Goal: Task Accomplishment & Management: Manage account settings

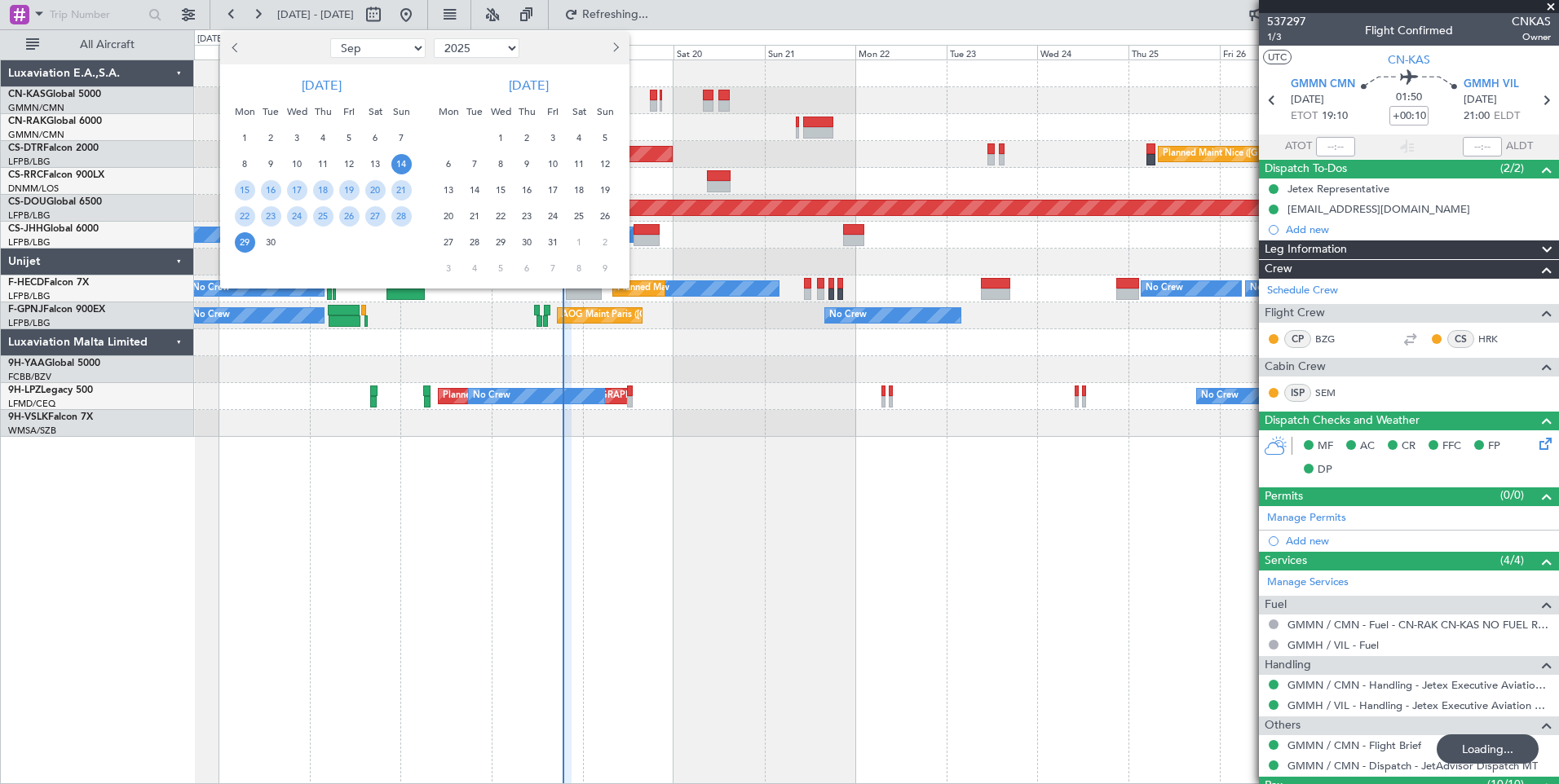
select select "9"
select select "2025"
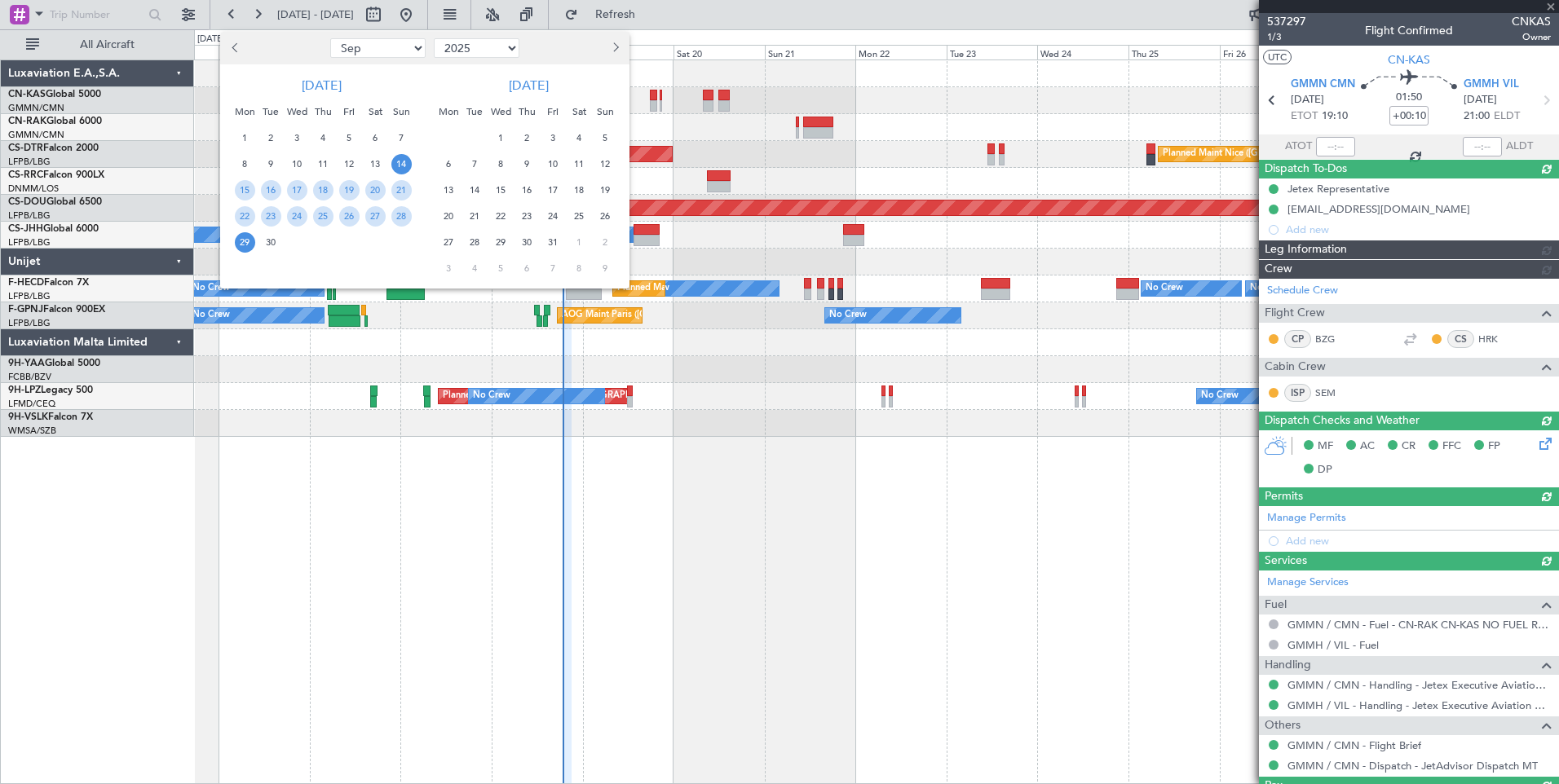
click at [615, 50] on span "Next month" at bounding box center [613, 47] width 9 height 9
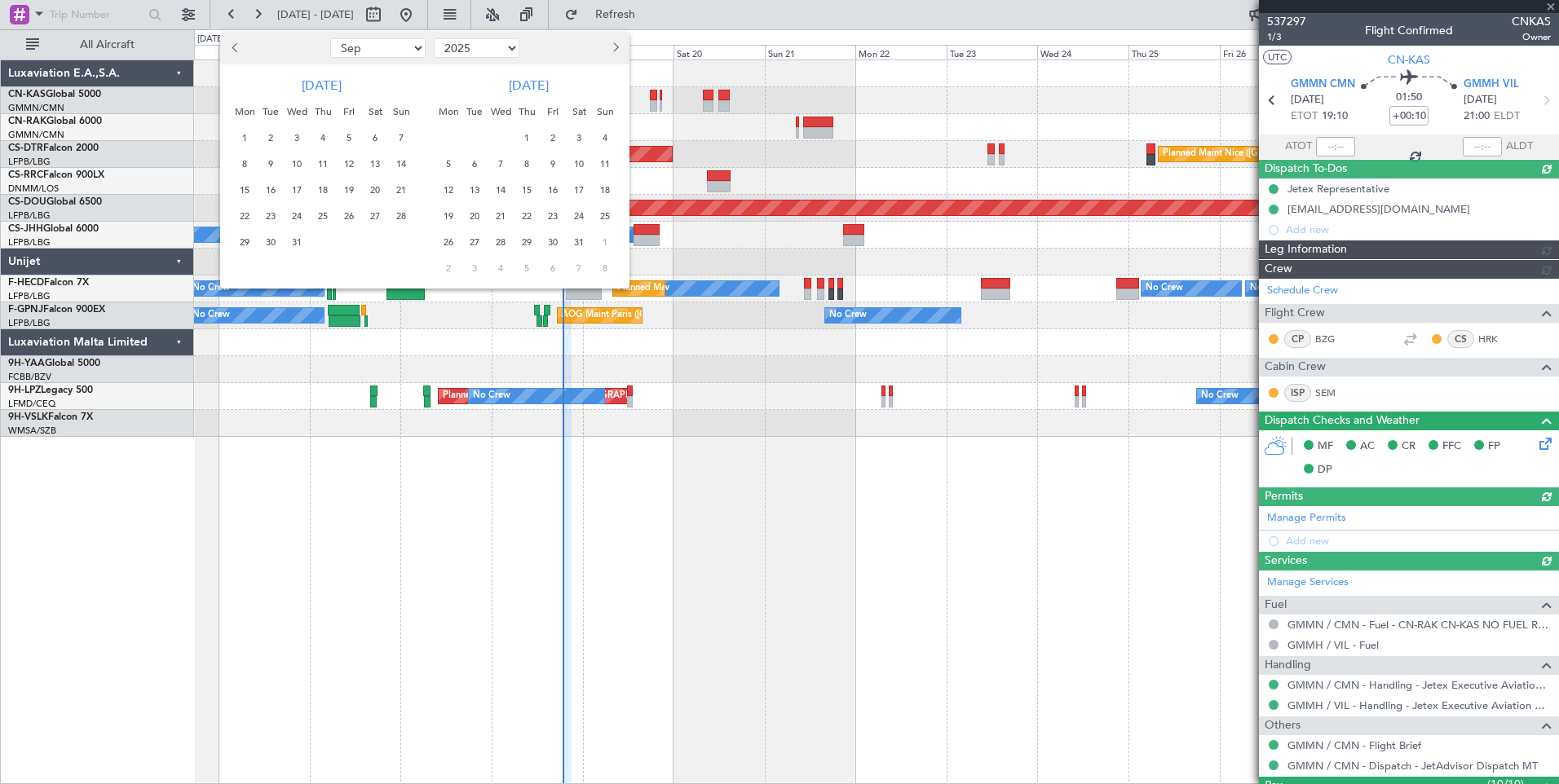
select select "12"
type input "[PERSON_NAME] ([PERSON_NAME])"
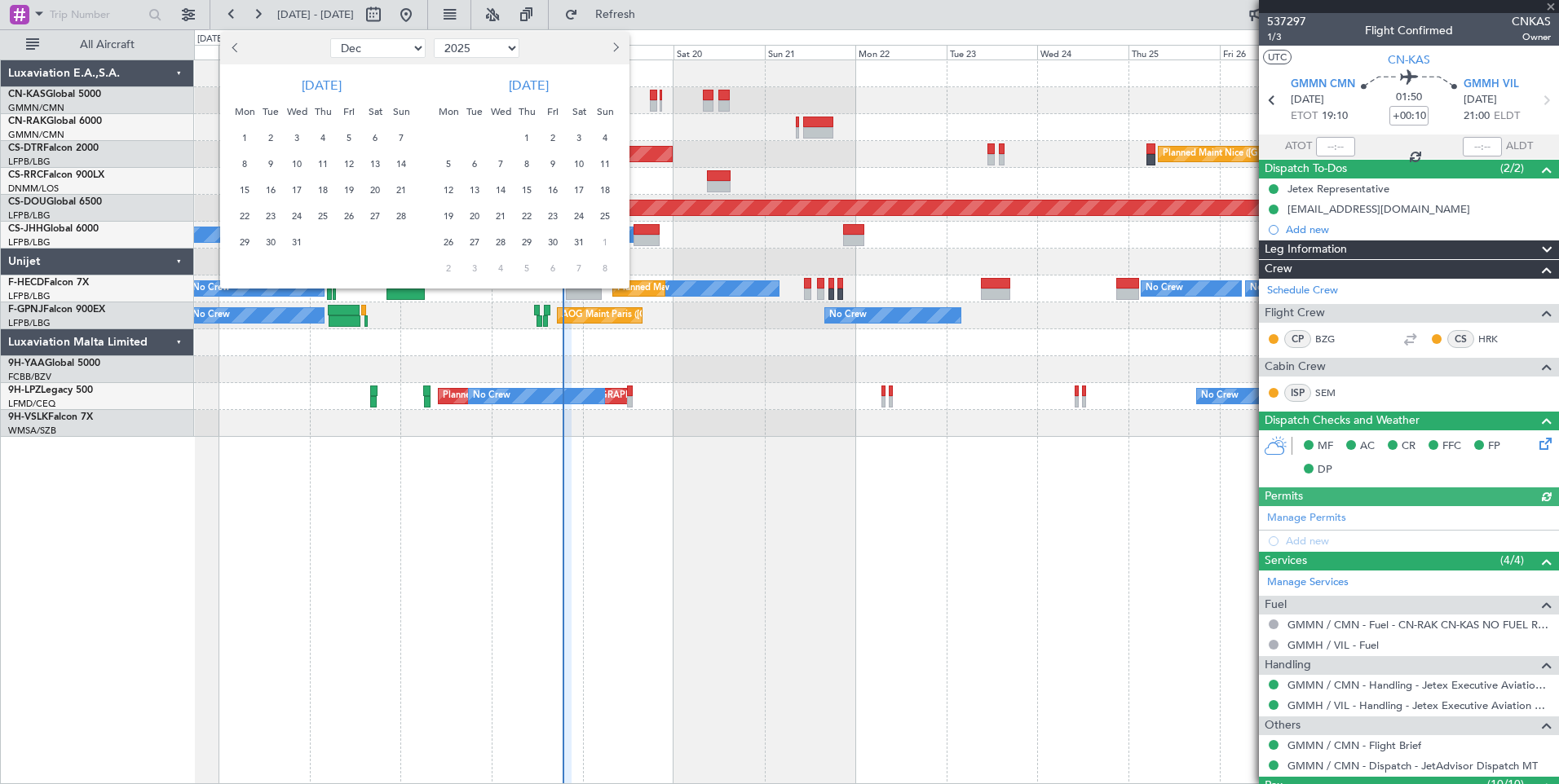
click at [615, 50] on span "Next month" at bounding box center [613, 47] width 9 height 9
select select "1"
select select "2026"
click at [607, 135] on span "1" at bounding box center [606, 138] width 21 height 21
click at [605, 188] on span "15" at bounding box center [606, 191] width 21 height 21
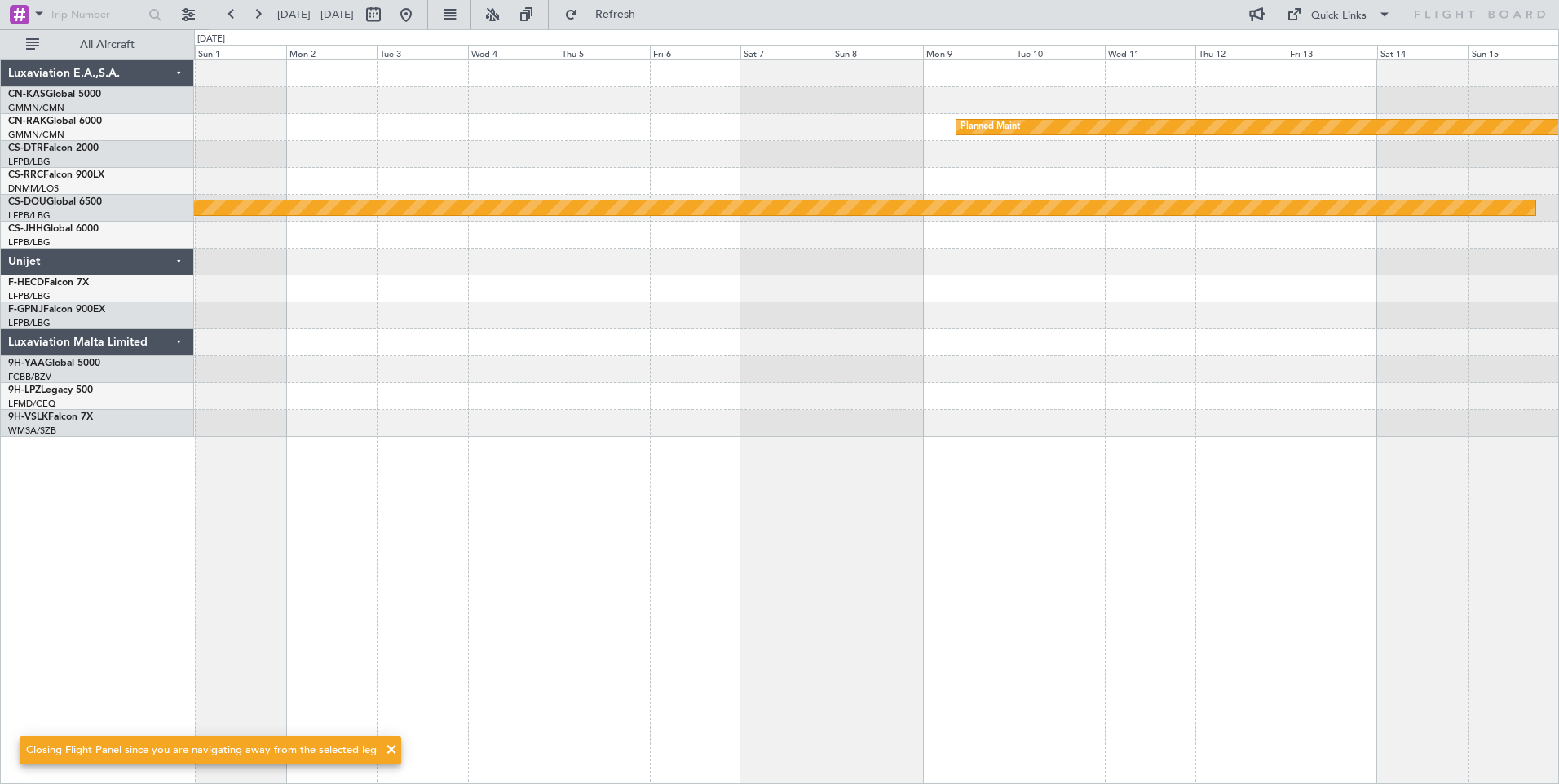
click at [386, 750] on span at bounding box center [391, 749] width 20 height 20
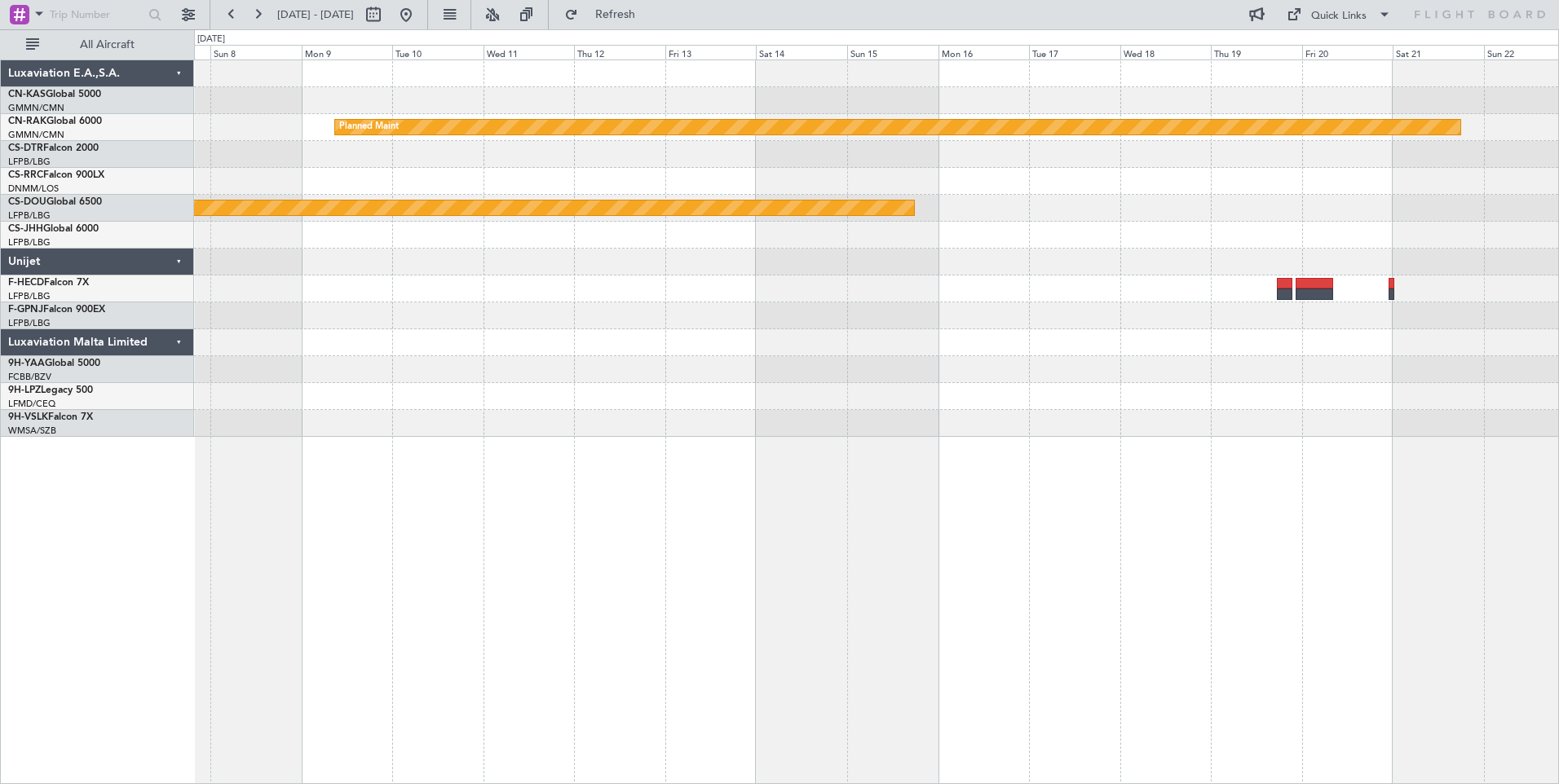
click at [572, 431] on div "Planned Maint Planned Maint [GEOGRAPHIC_DATA] ([GEOGRAPHIC_DATA])" at bounding box center [876, 248] width 1364 height 377
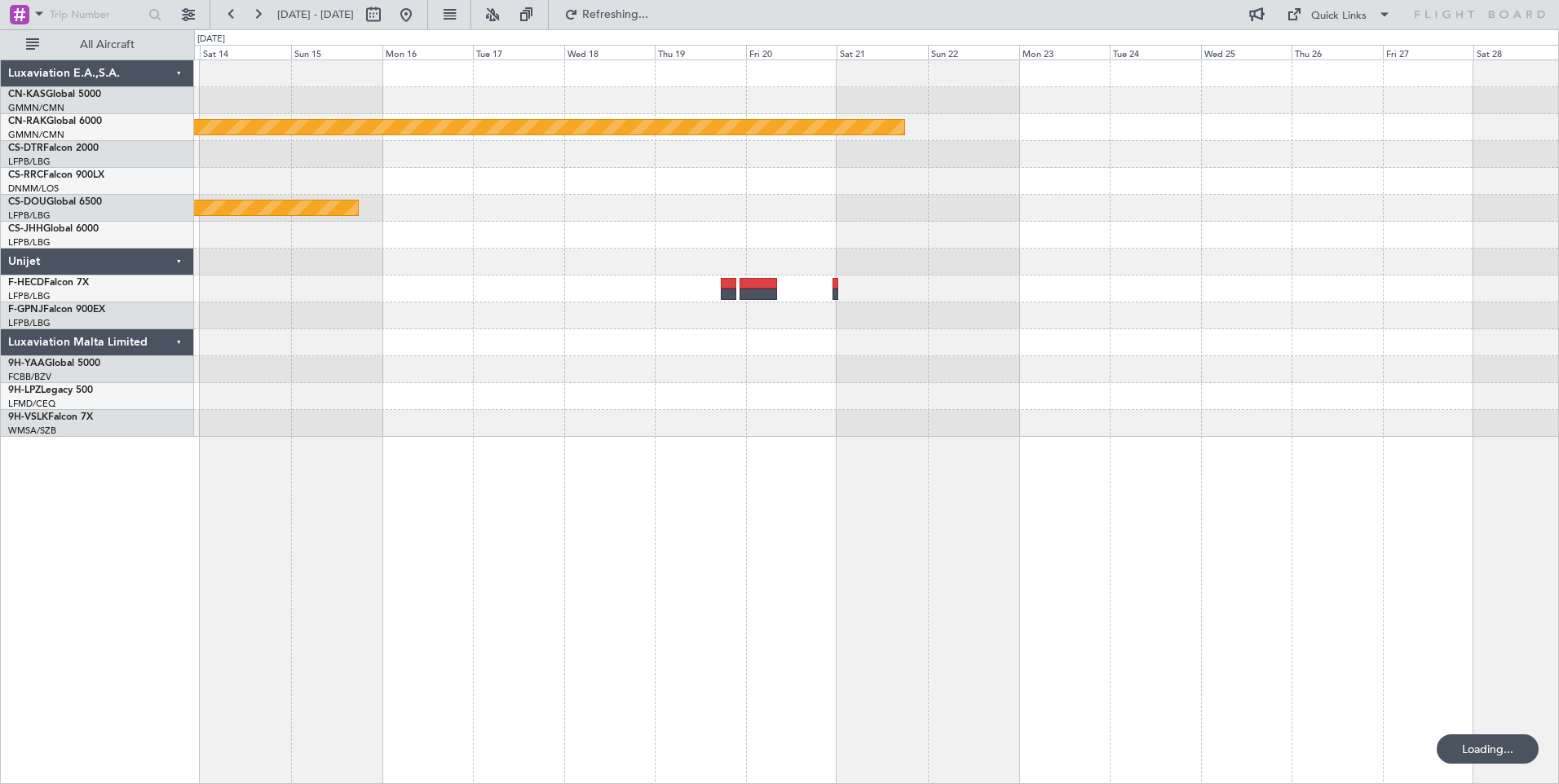
click at [556, 474] on div "Planned Maint Planned Maint [GEOGRAPHIC_DATA] ([GEOGRAPHIC_DATA])" at bounding box center [876, 422] width 1365 height 725
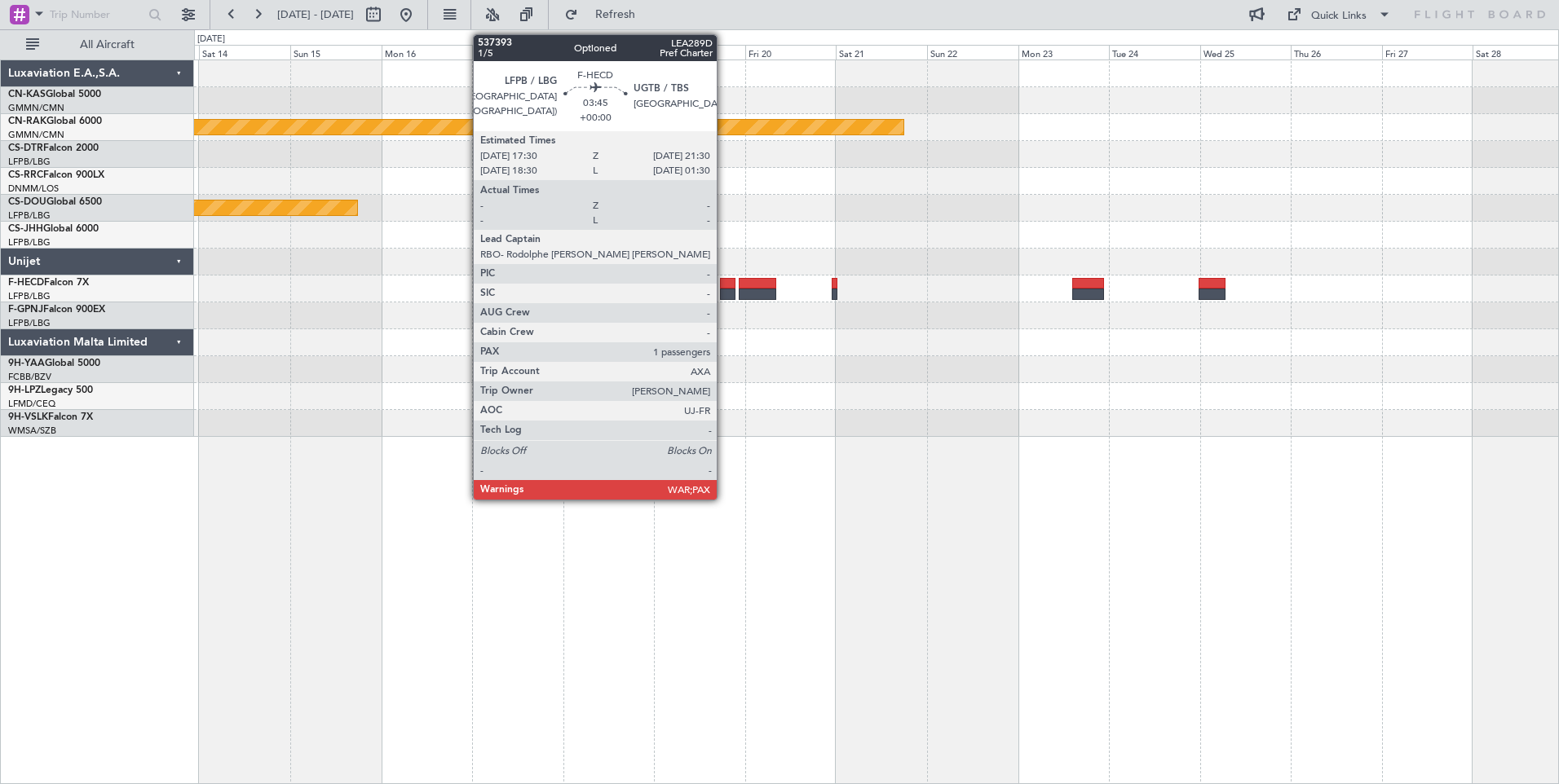
click at [724, 292] on div at bounding box center [728, 294] width 15 height 11
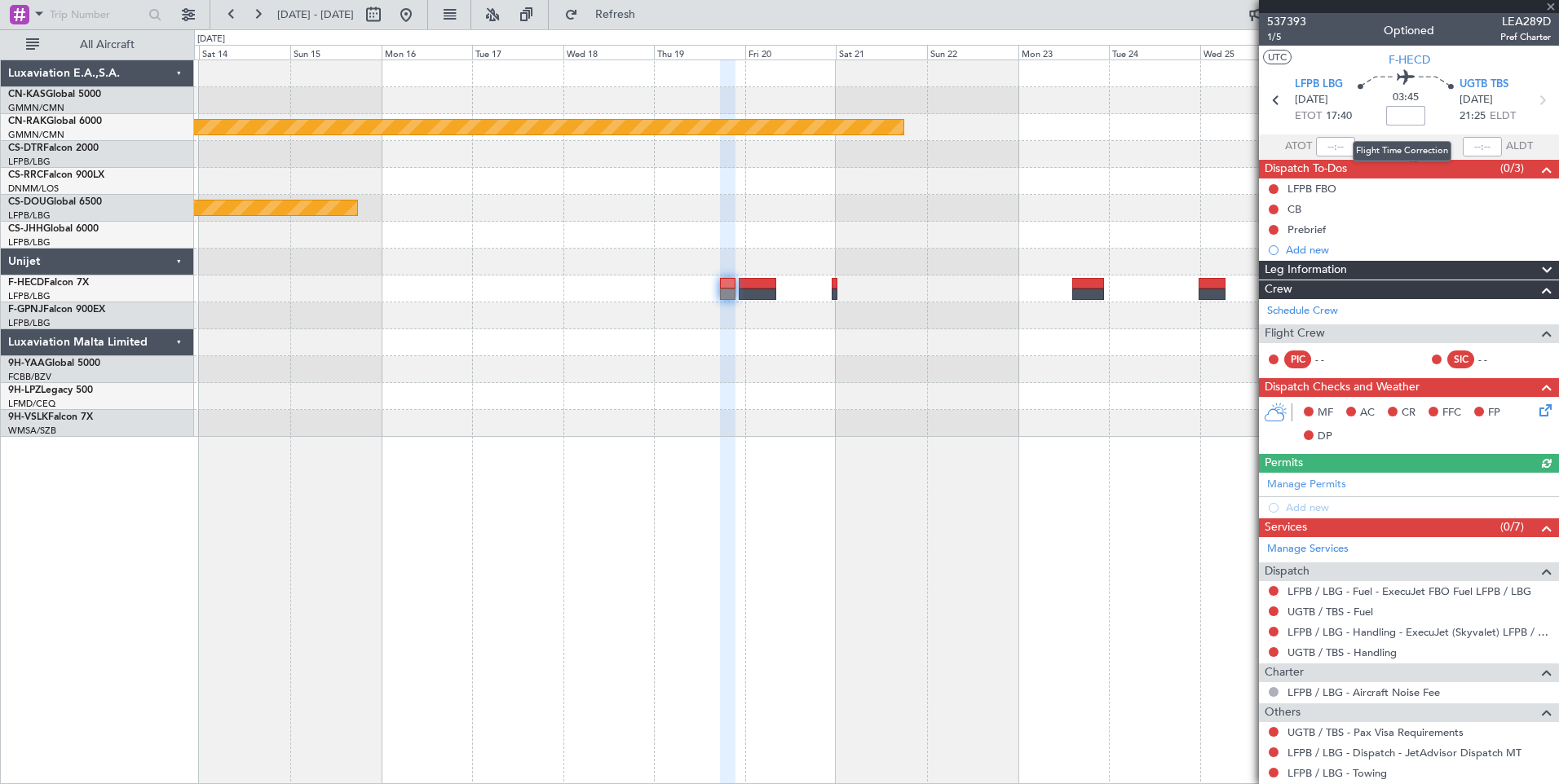
click at [1407, 115] on input at bounding box center [1406, 115] width 39 height 20
type input "+00:15"
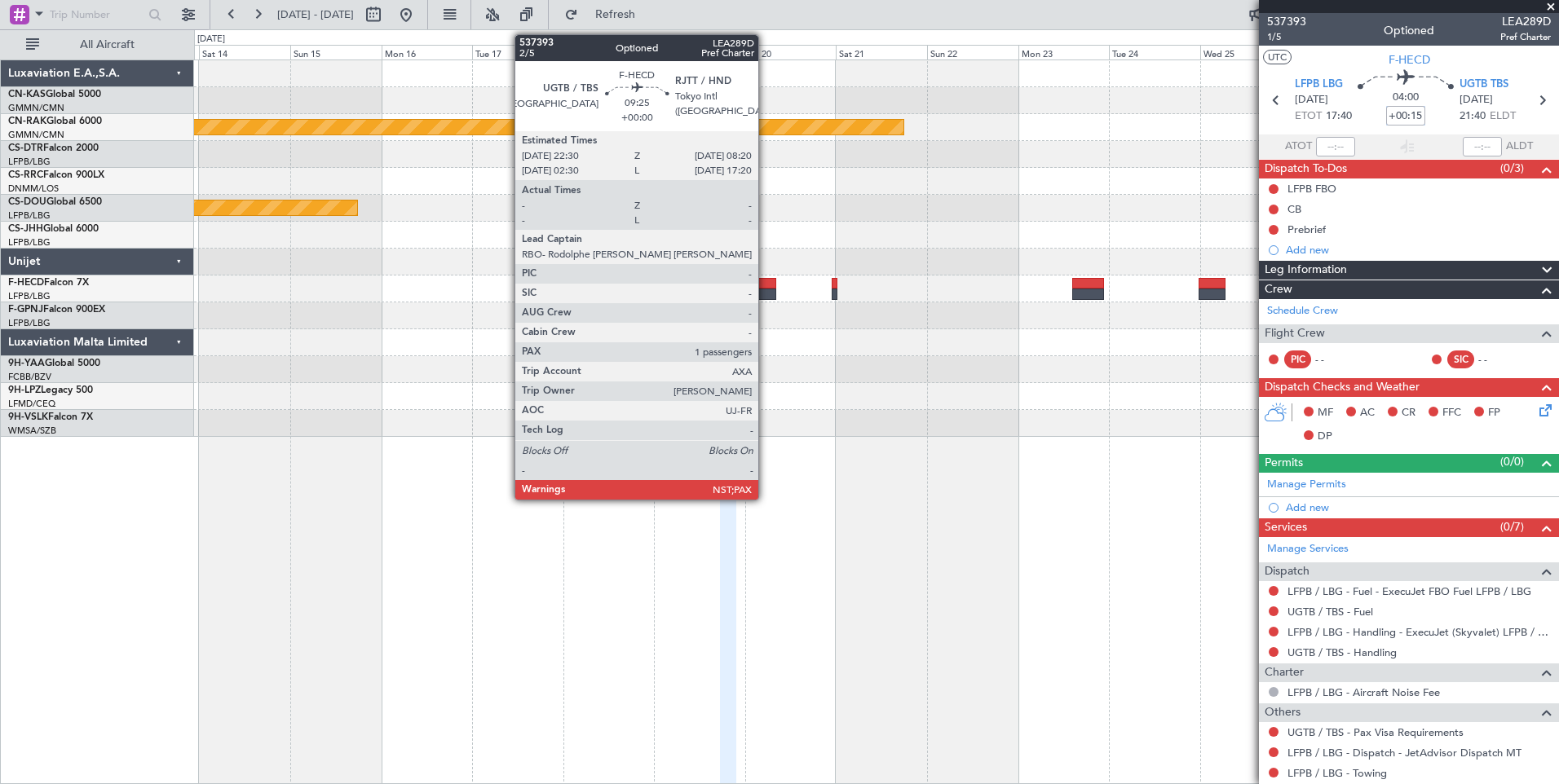
click at [764, 292] on div at bounding box center [758, 294] width 38 height 11
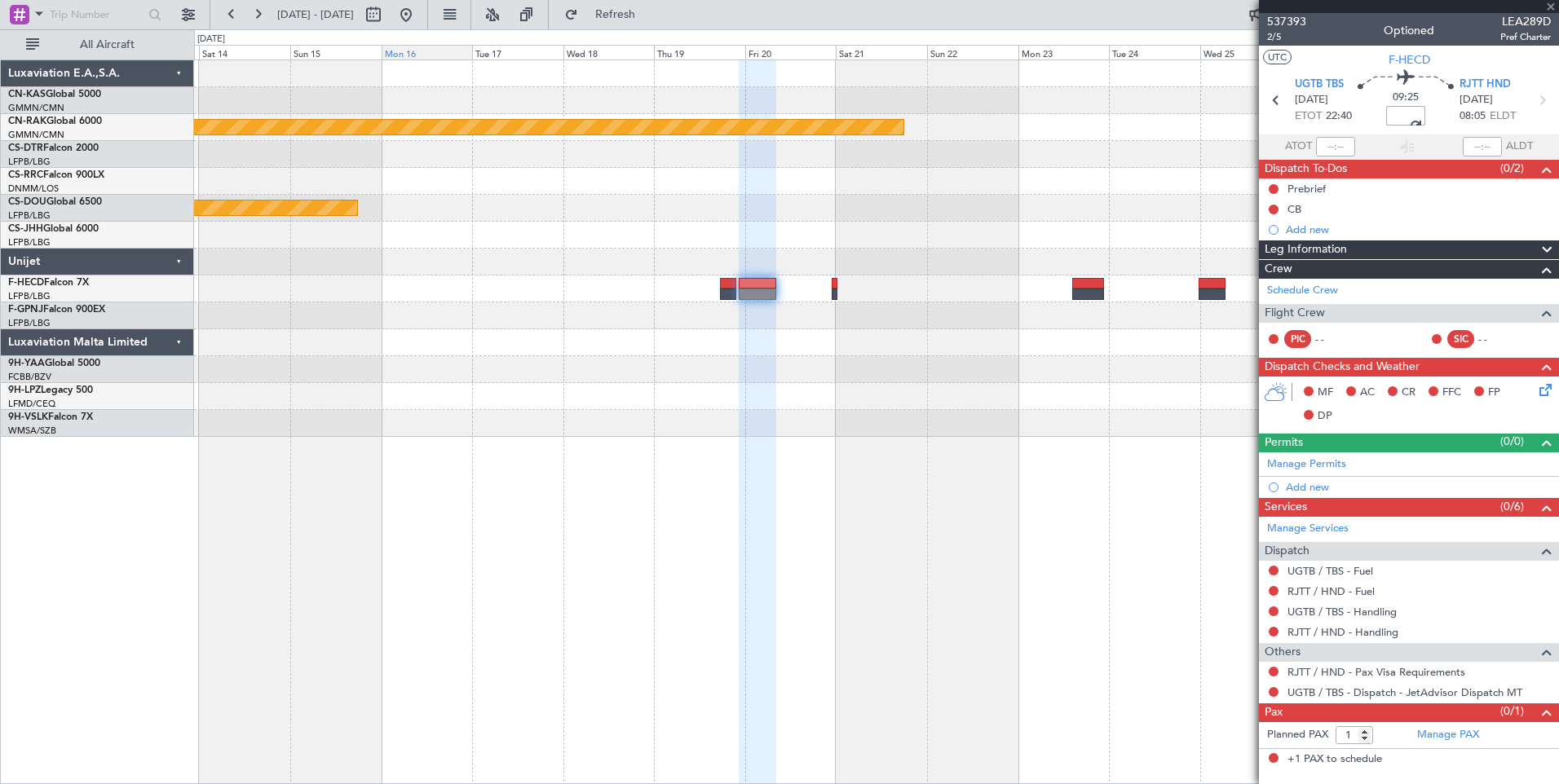
type input "-00:30"
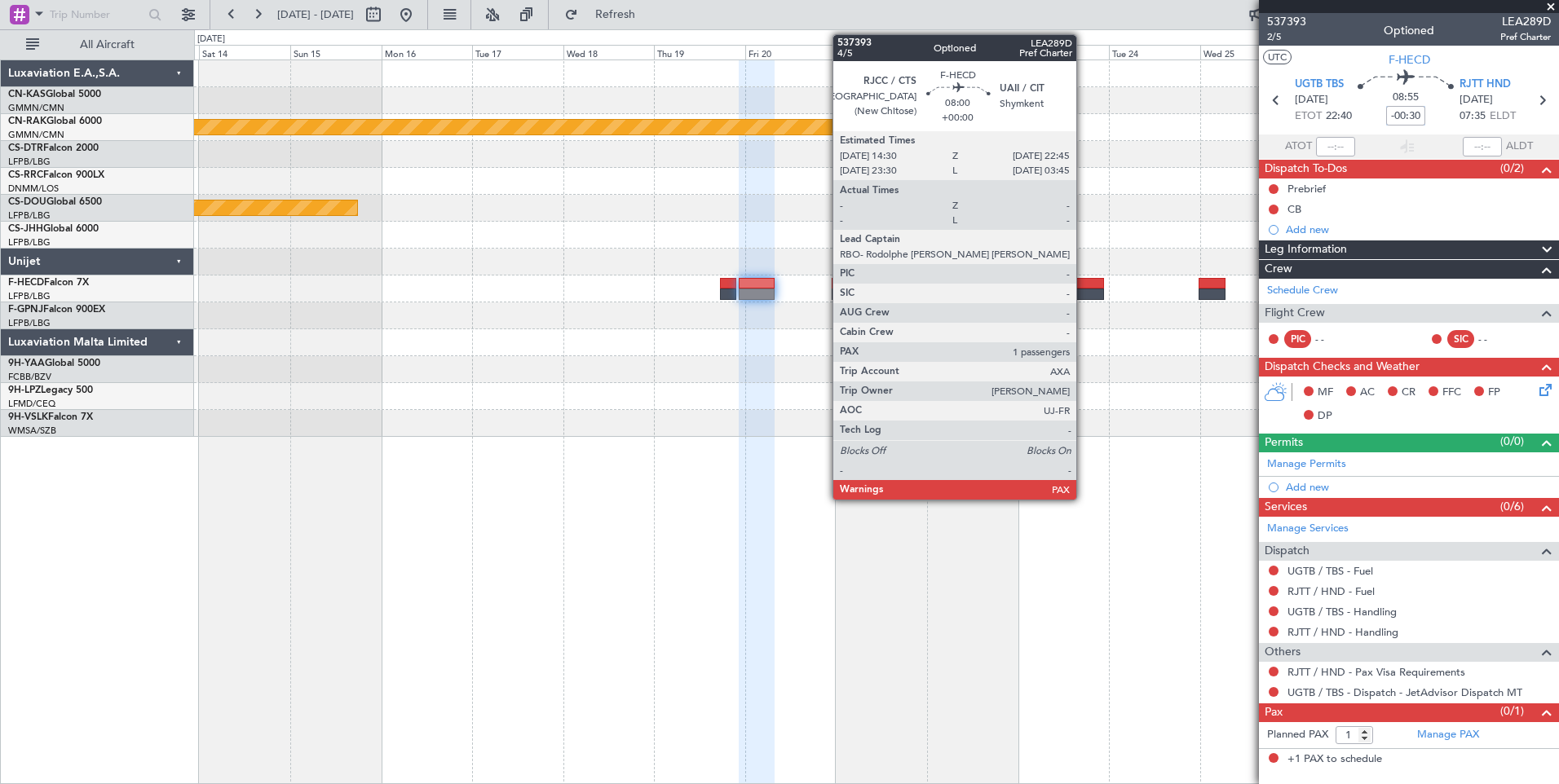
click at [1084, 287] on div at bounding box center [1088, 284] width 32 height 11
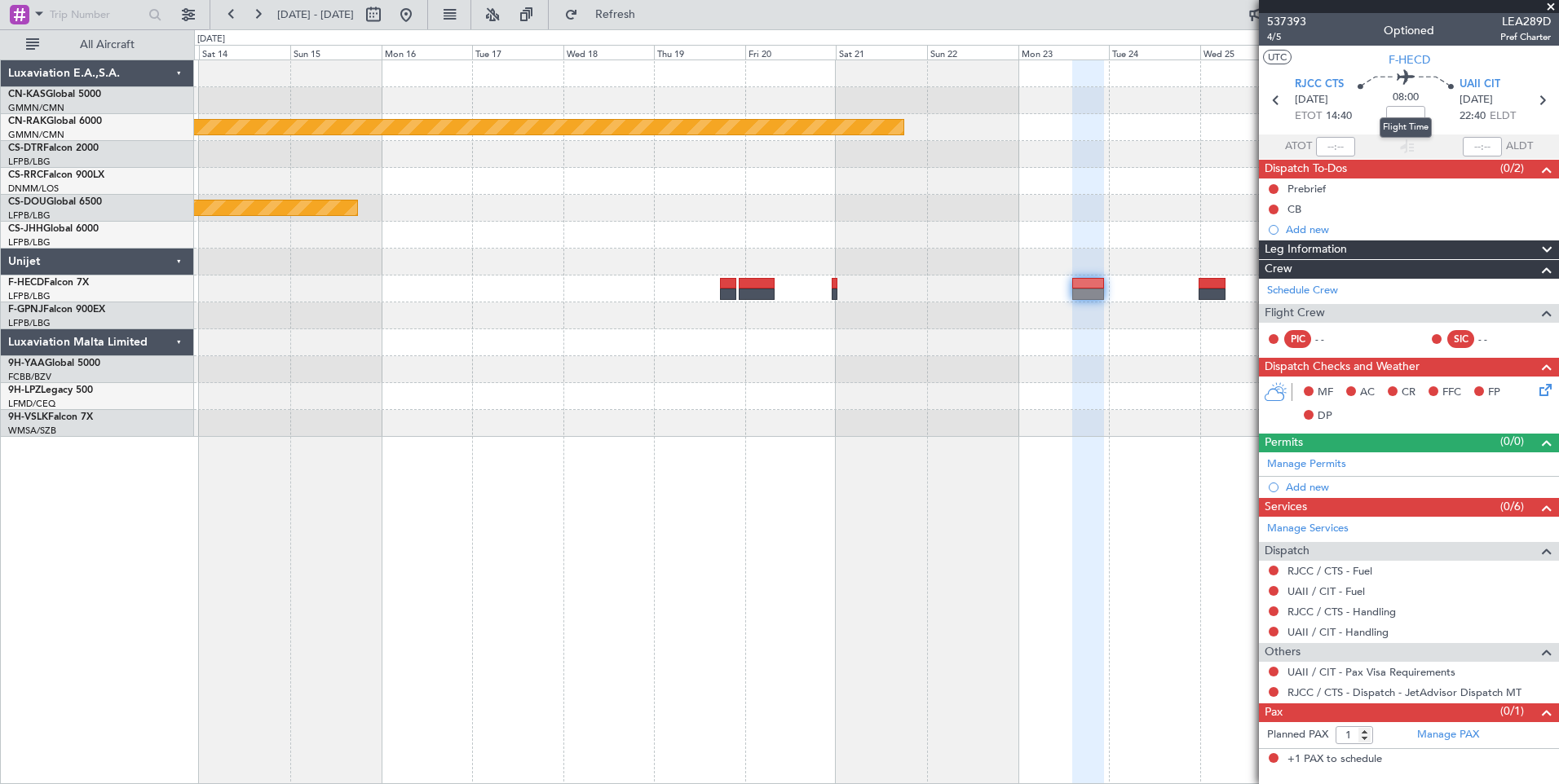
click at [1405, 112] on mat-tooltip-component "Flight Time" at bounding box center [1406, 128] width 75 height 43
click at [1403, 120] on input at bounding box center [1406, 115] width 39 height 20
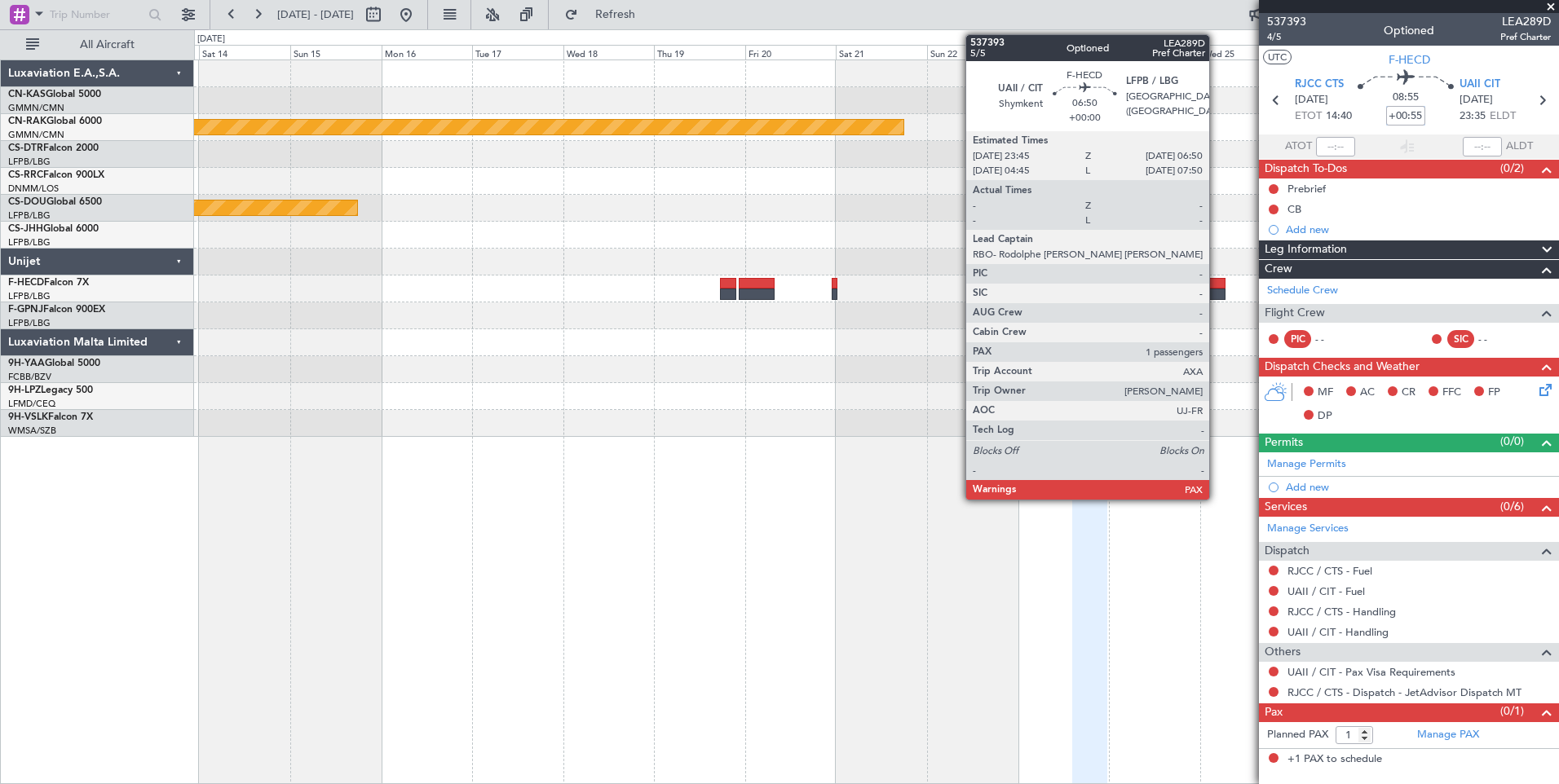
click at [1216, 285] on div at bounding box center [1212, 284] width 27 height 11
type input "+00:55"
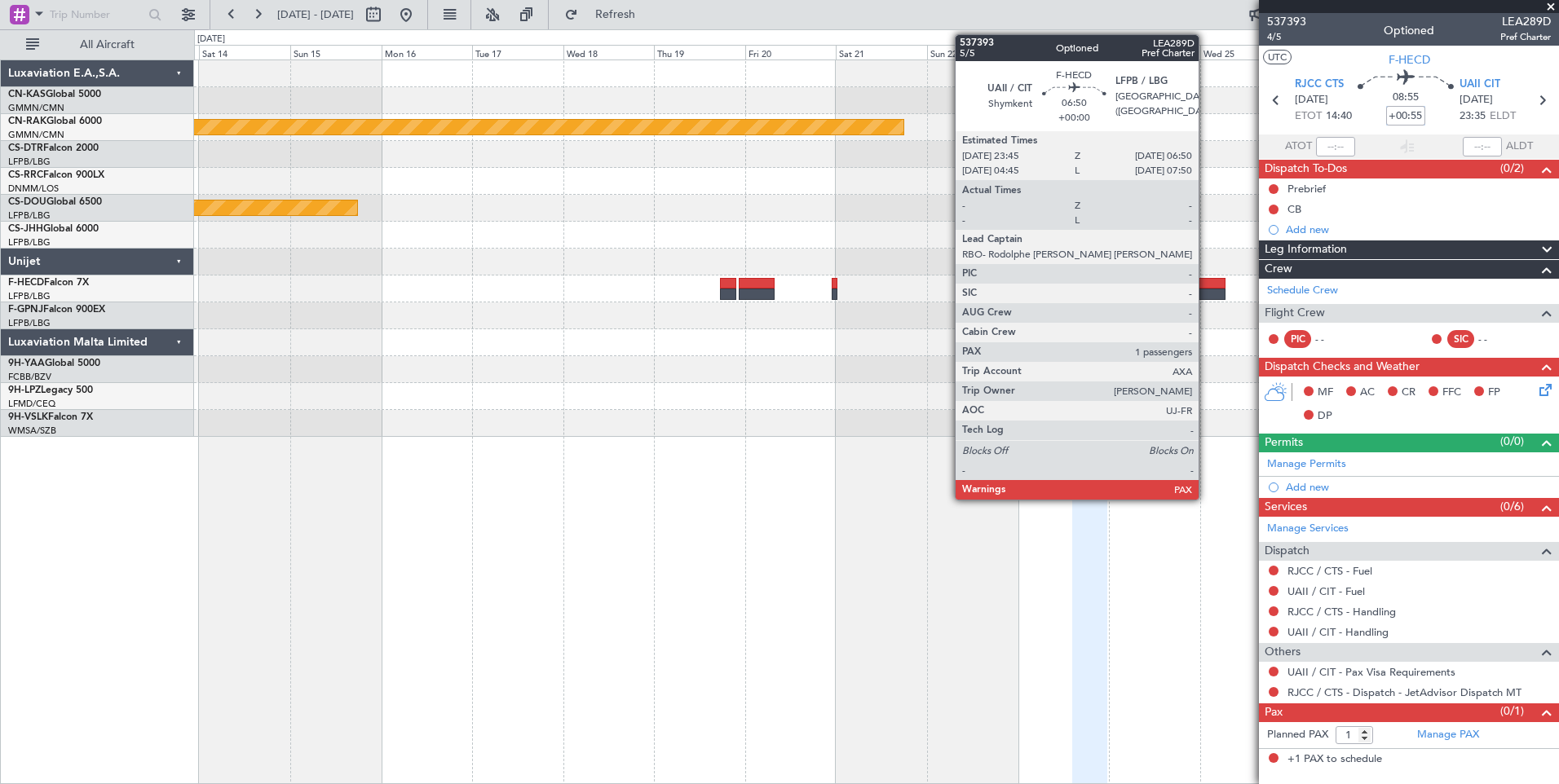
click at [1206, 292] on div at bounding box center [1212, 294] width 27 height 11
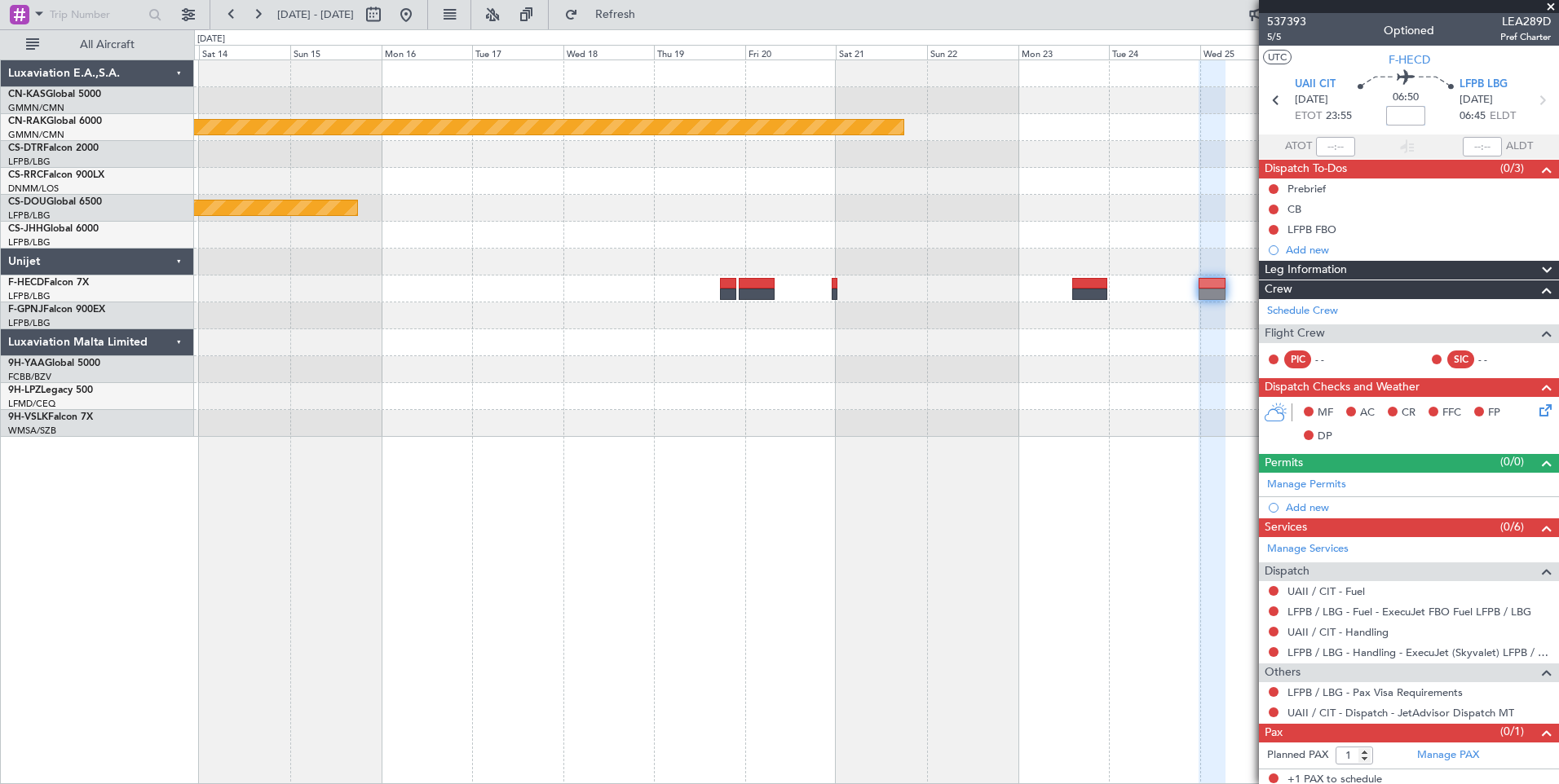
click at [1398, 115] on input at bounding box center [1406, 115] width 39 height 20
type input "+00:15"
click at [419, 14] on button at bounding box center [406, 15] width 26 height 26
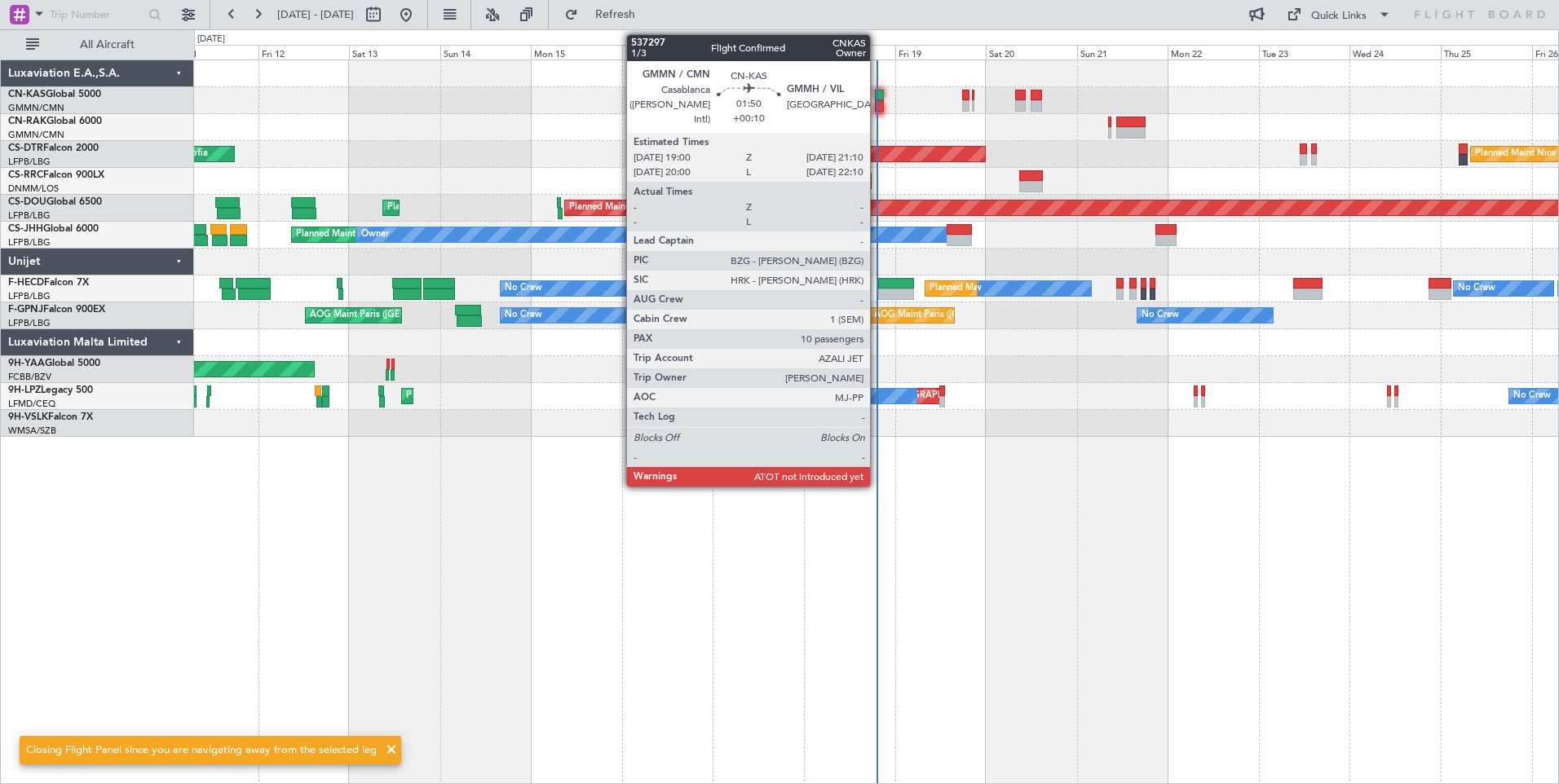
click at [877, 100] on div at bounding box center [879, 95] width 9 height 11
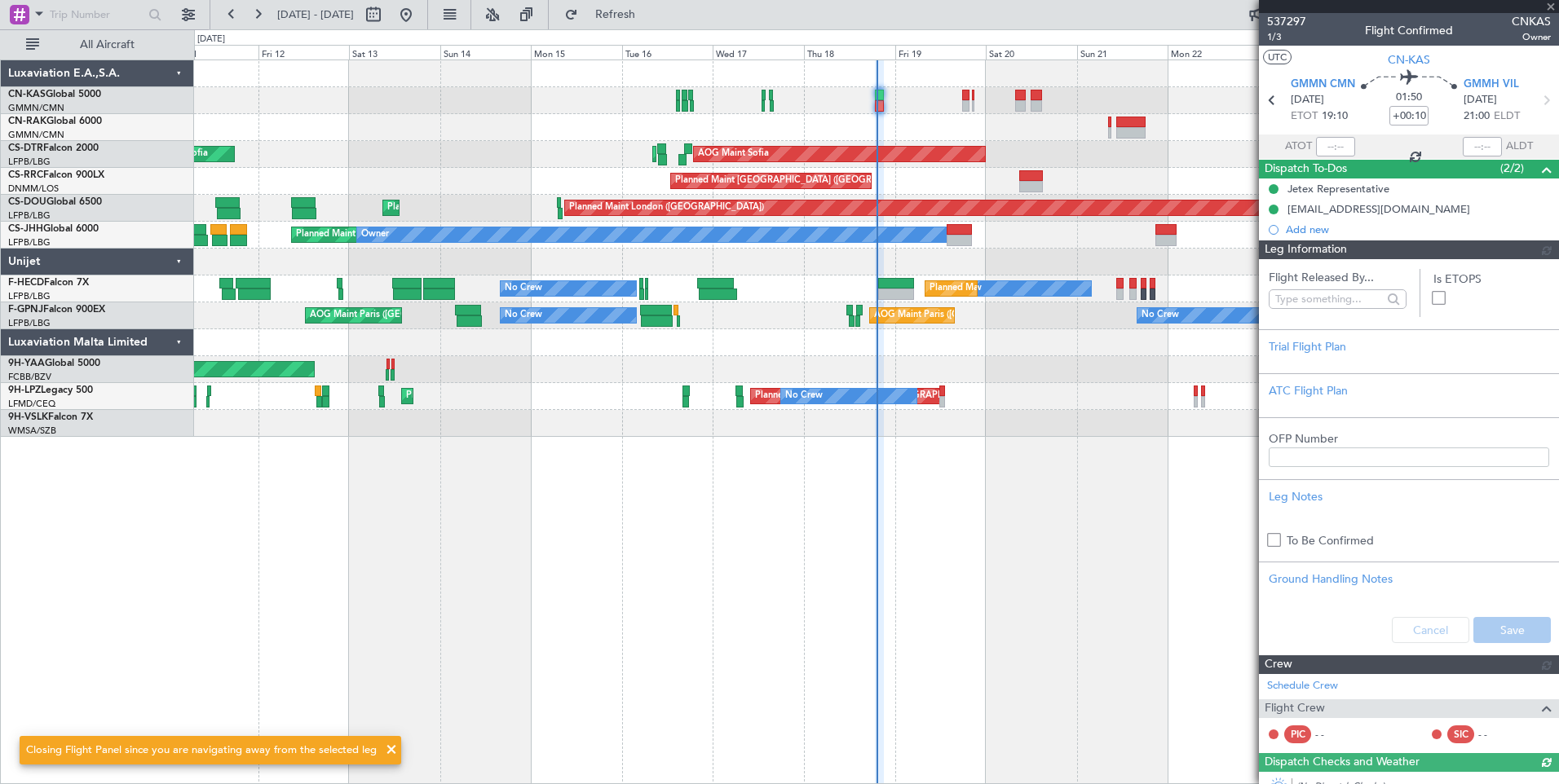
type input "[PERSON_NAME] ([PERSON_NAME])"
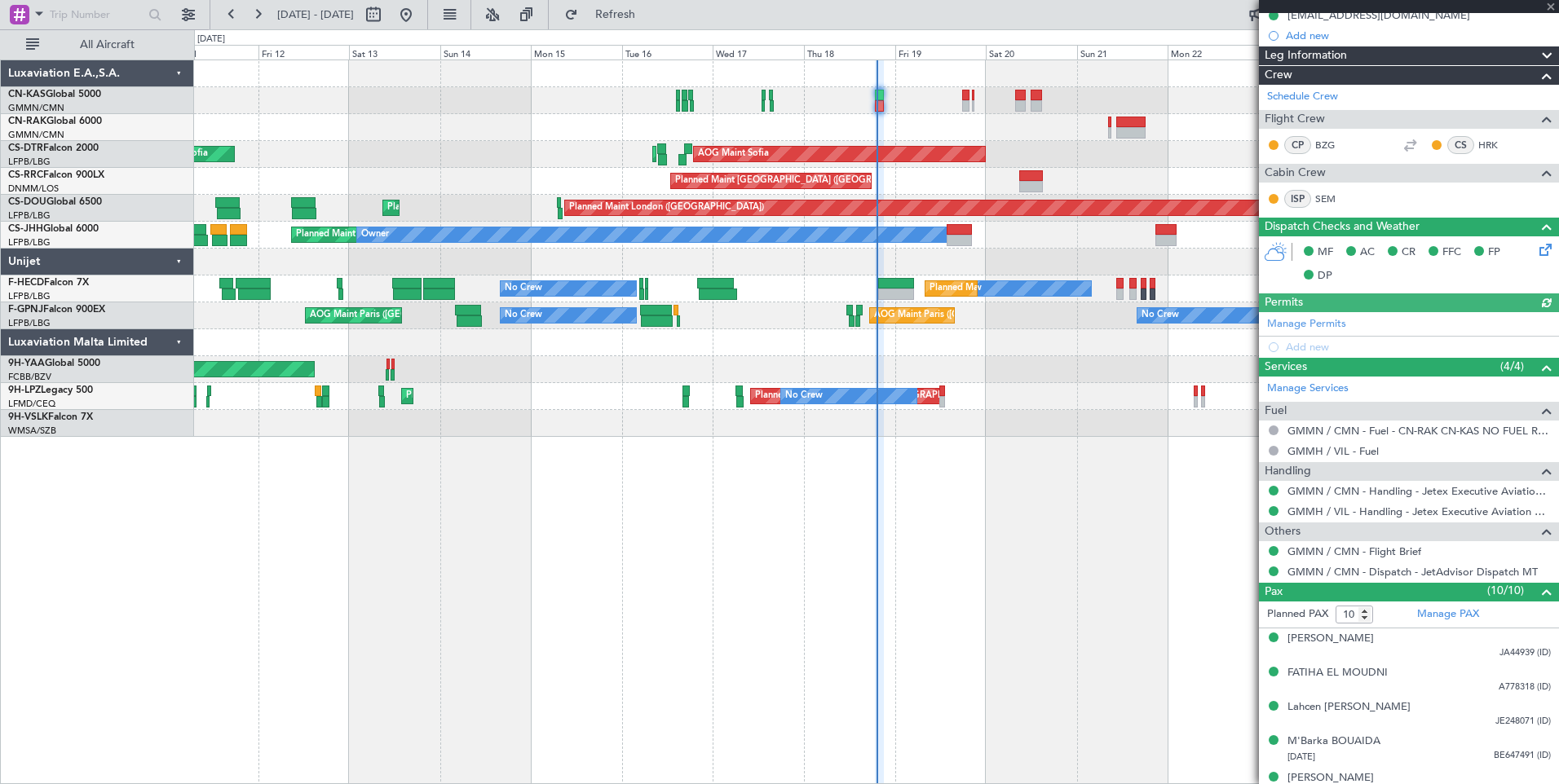
scroll to position [392, 0]
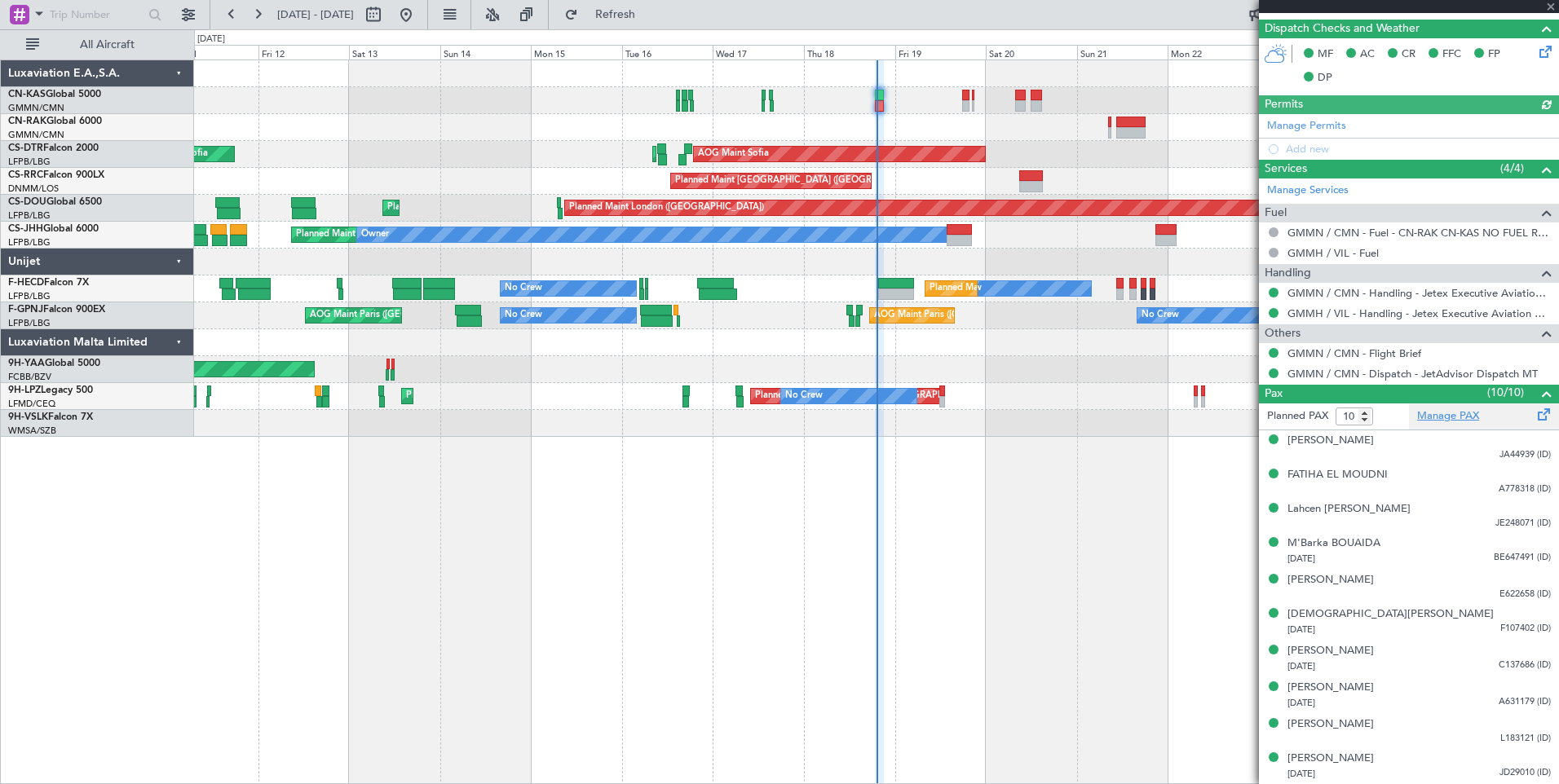
click at [1462, 413] on link "Manage PAX" at bounding box center [1448, 416] width 62 height 16
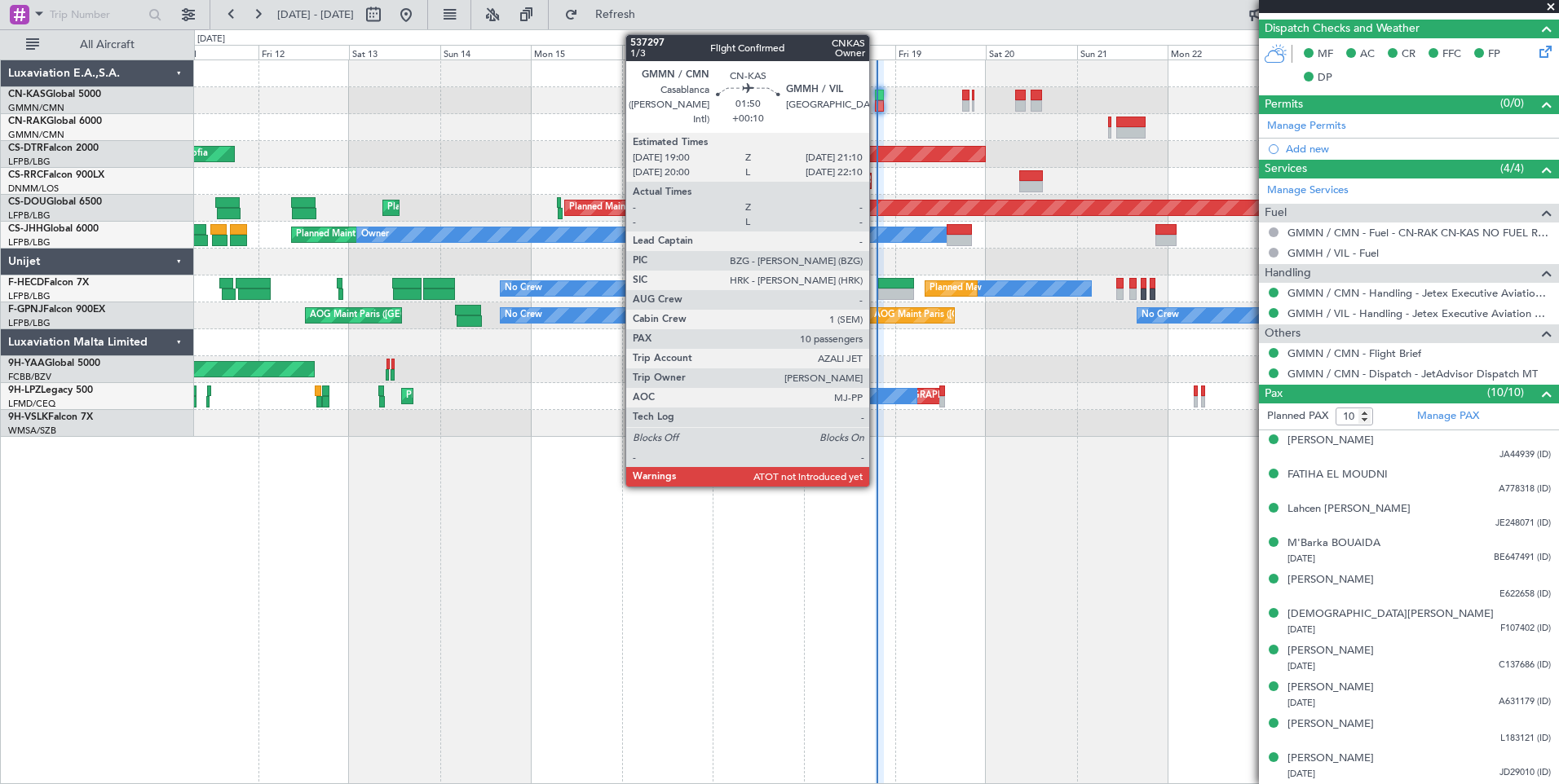
click at [879, 97] on div at bounding box center [879, 95] width 9 height 11
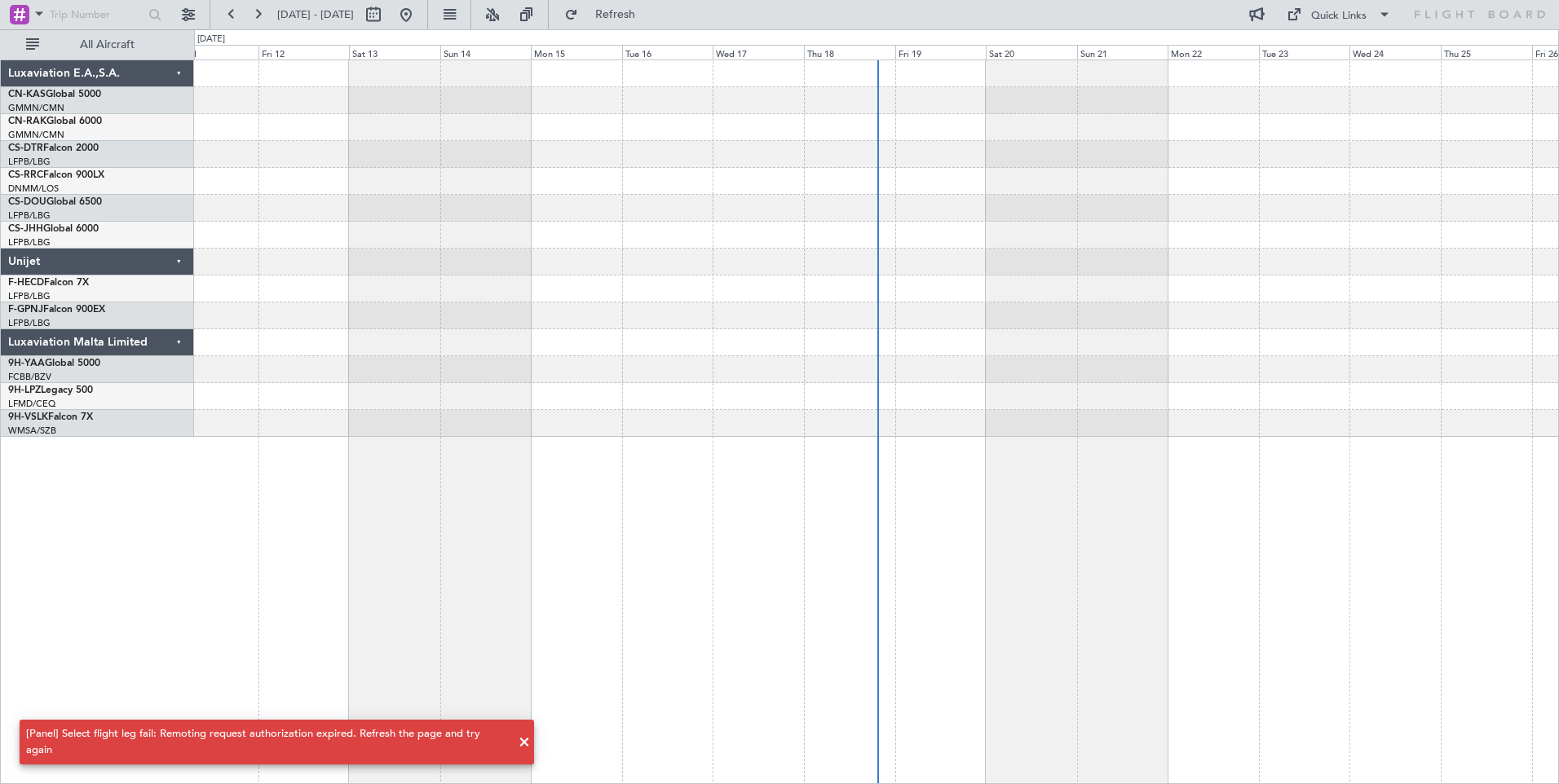
scroll to position [0, 0]
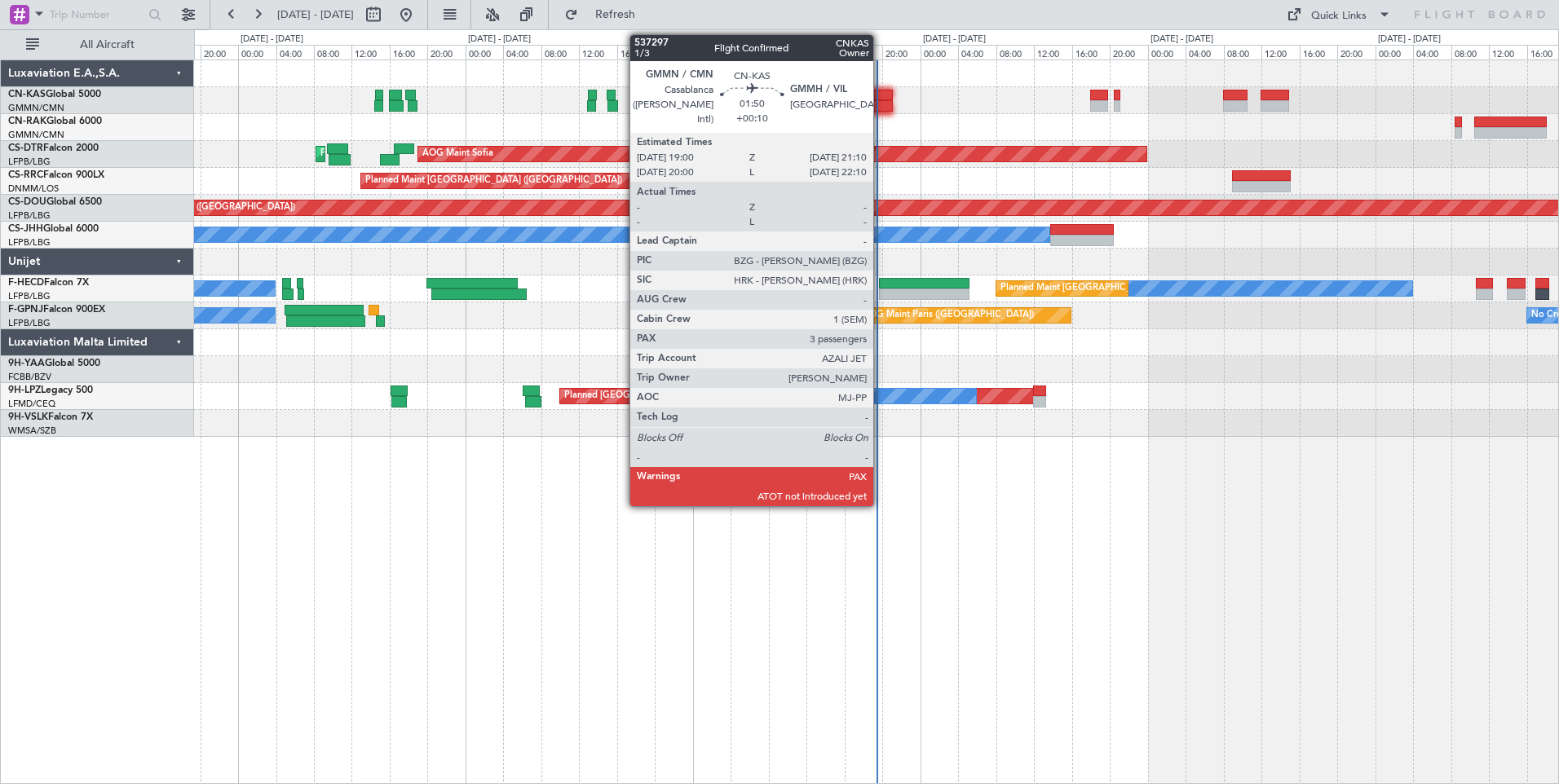
click at [881, 100] on div at bounding box center [883, 106] width 22 height 11
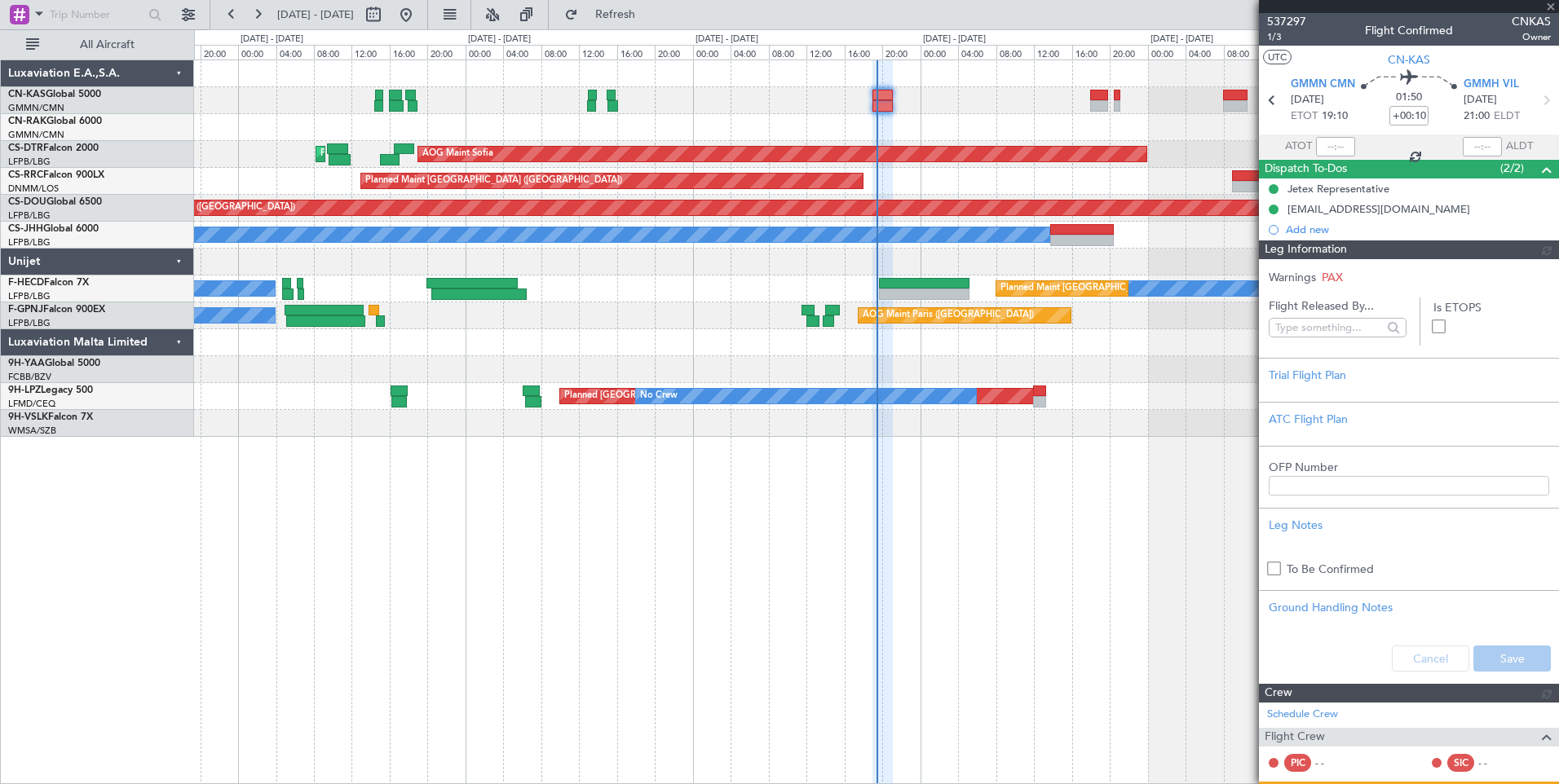
type input "[PERSON_NAME] ([PERSON_NAME])"
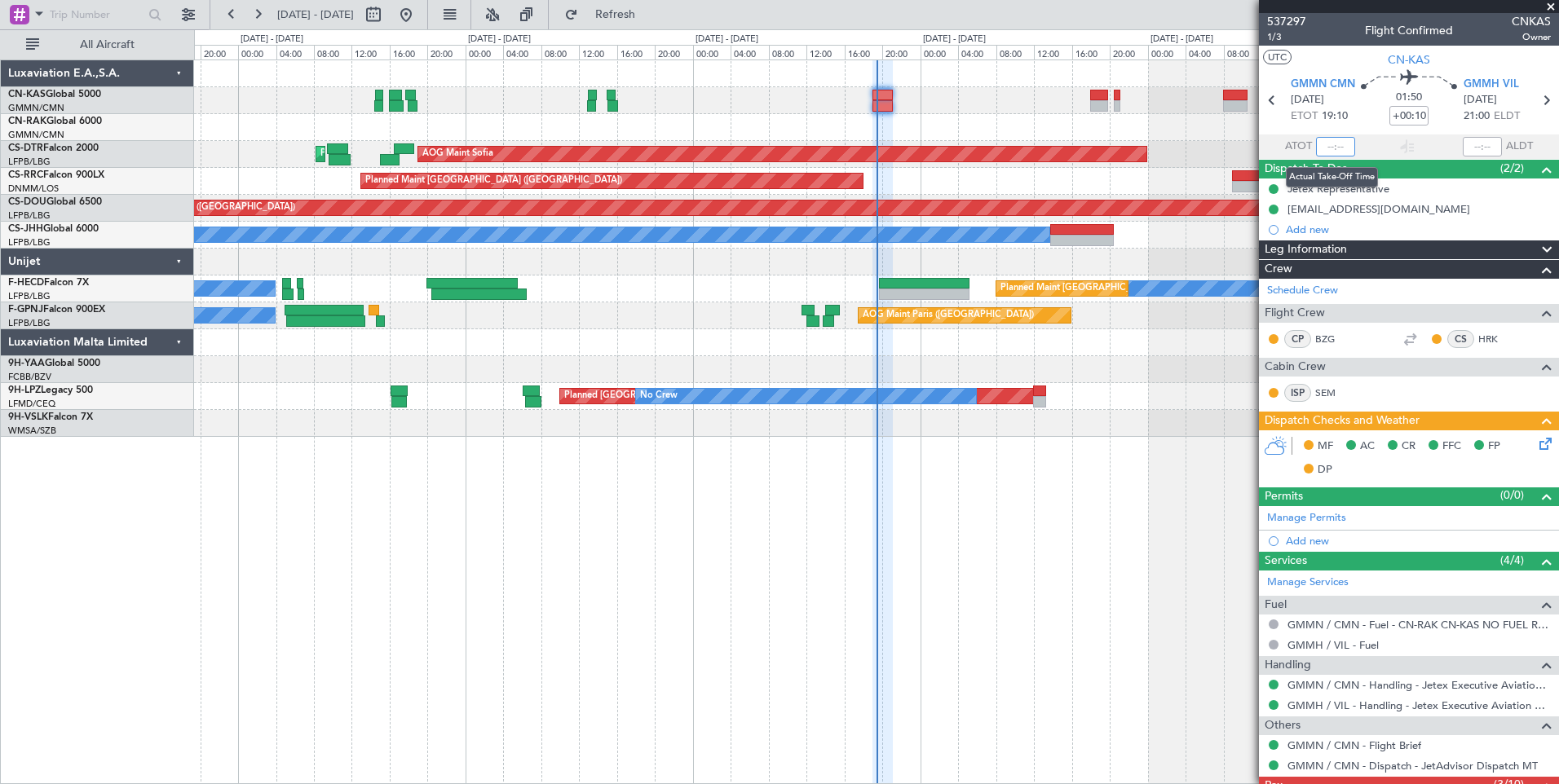
click at [1333, 146] on input "text" at bounding box center [1335, 146] width 39 height 20
click at [1536, 442] on icon at bounding box center [1543, 441] width 13 height 13
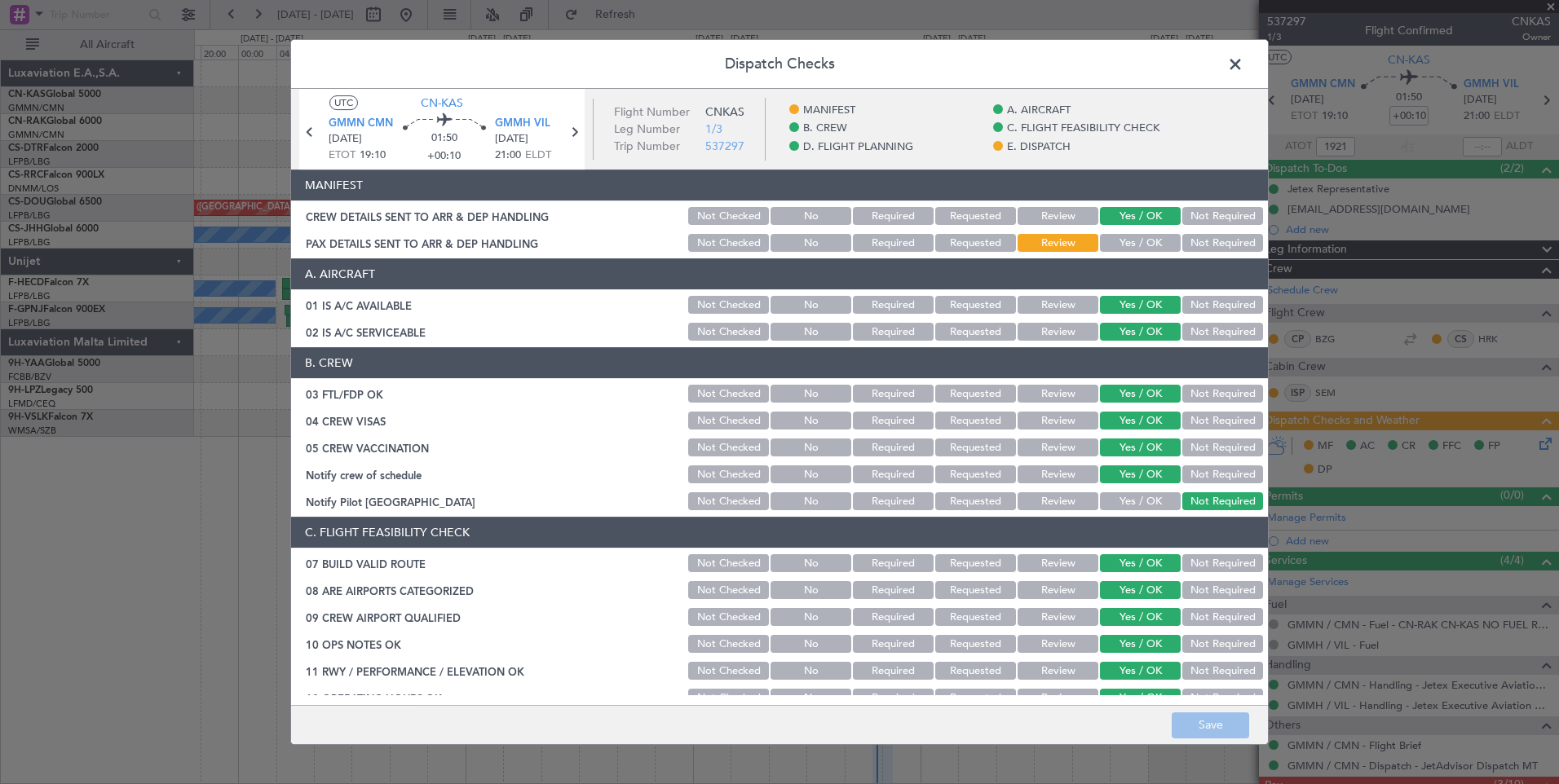
type input "19:21"
click at [1128, 239] on button "Yes / OK" at bounding box center [1140, 242] width 81 height 18
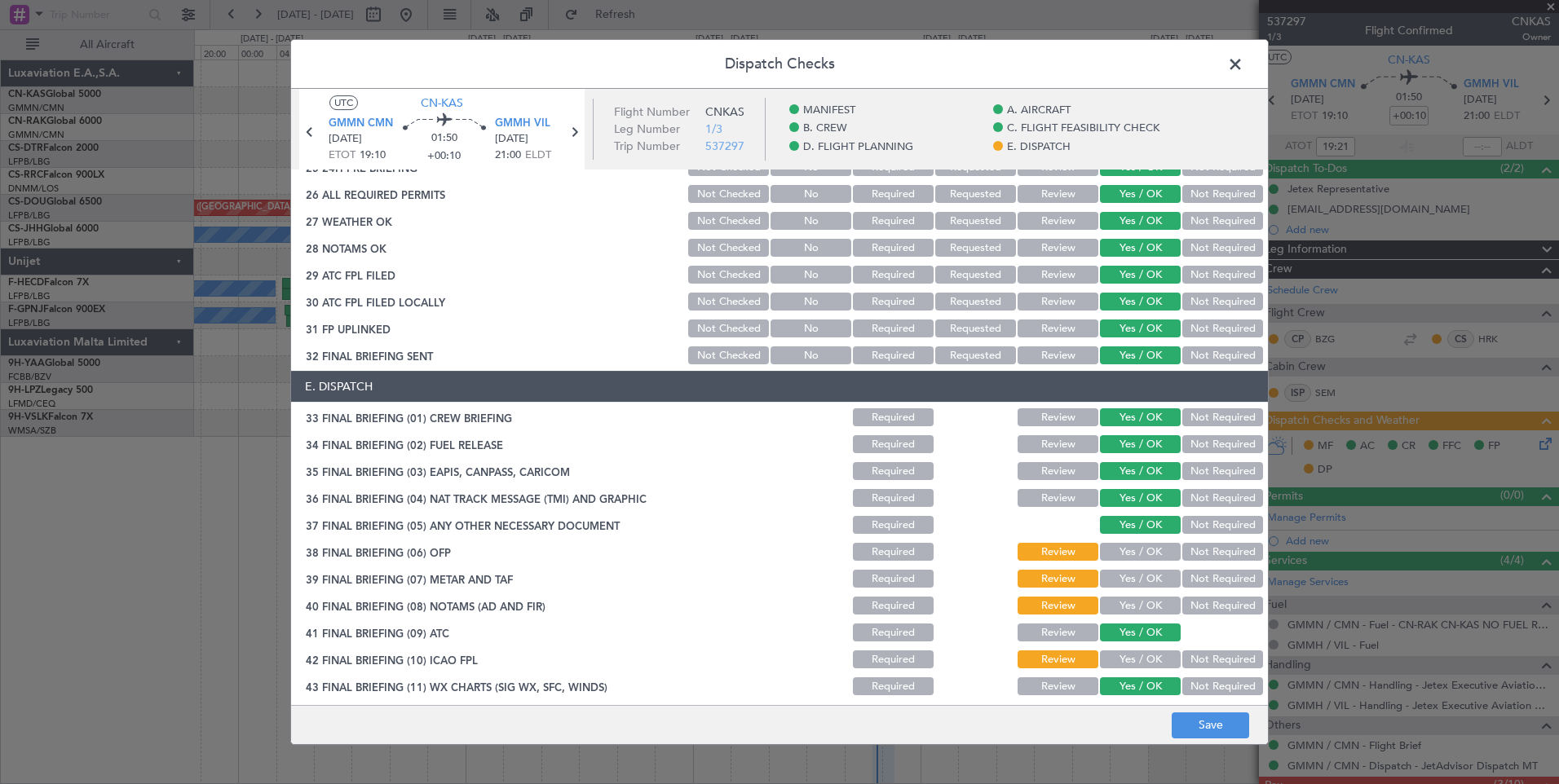
scroll to position [949, 0]
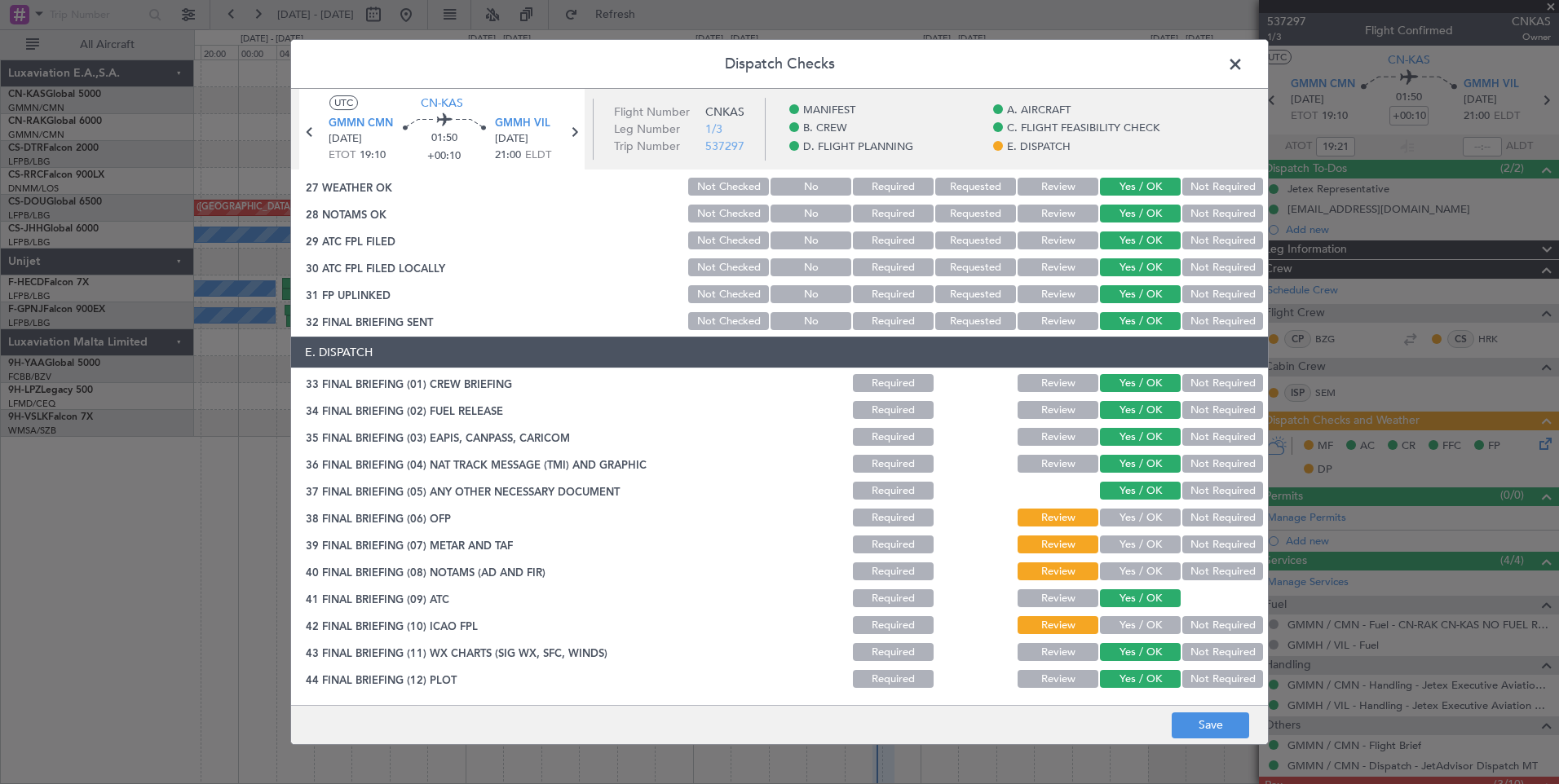
click at [1122, 512] on button "Yes / OK" at bounding box center [1140, 517] width 81 height 18
click at [1129, 545] on button "Yes / OK" at bounding box center [1140, 544] width 81 height 18
click at [1135, 571] on button "Yes / OK" at bounding box center [1140, 571] width 81 height 18
click at [1138, 621] on button "Yes / OK" at bounding box center [1140, 624] width 81 height 18
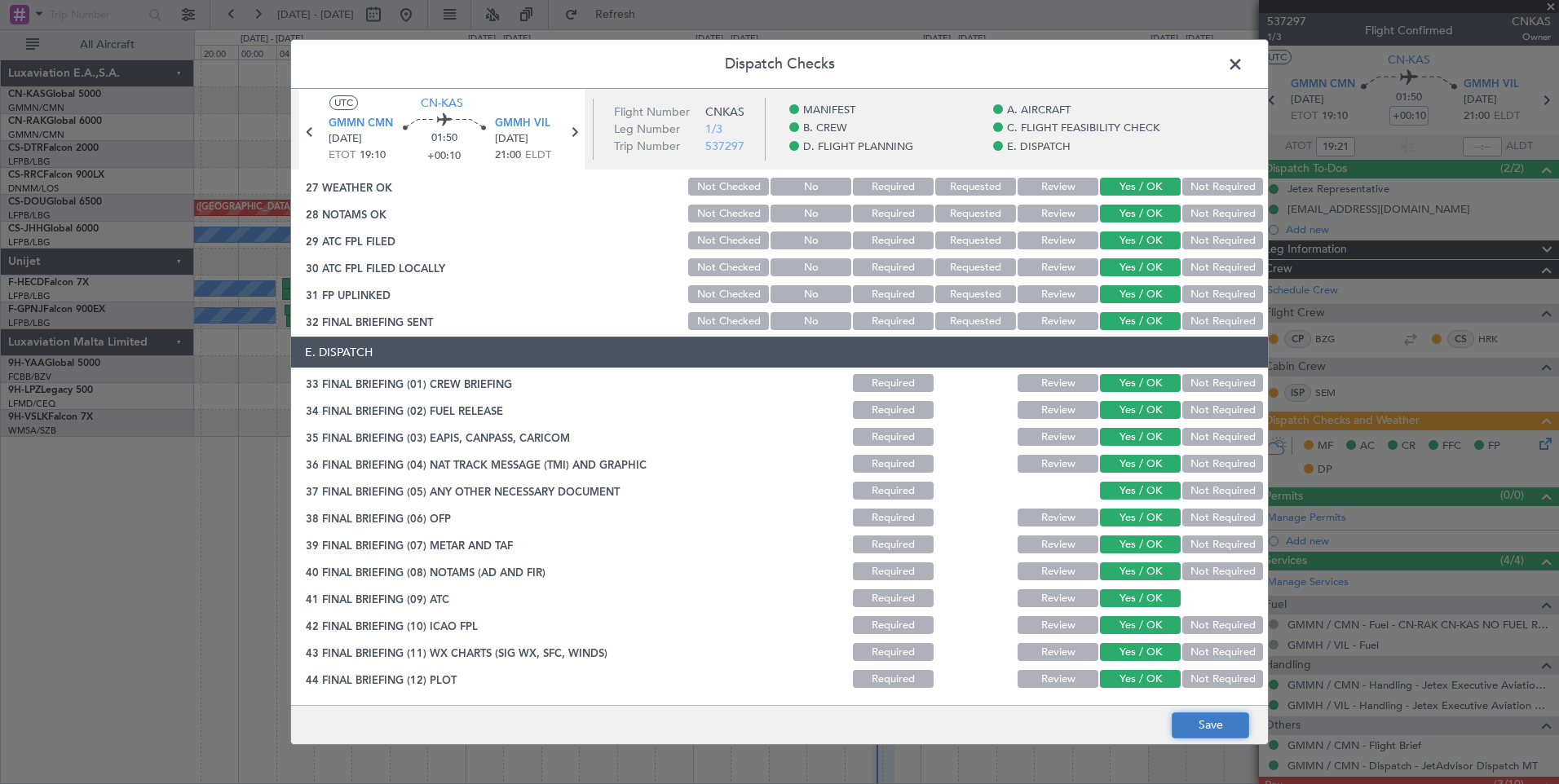
click at [1202, 724] on button "Save" at bounding box center [1210, 726] width 77 height 26
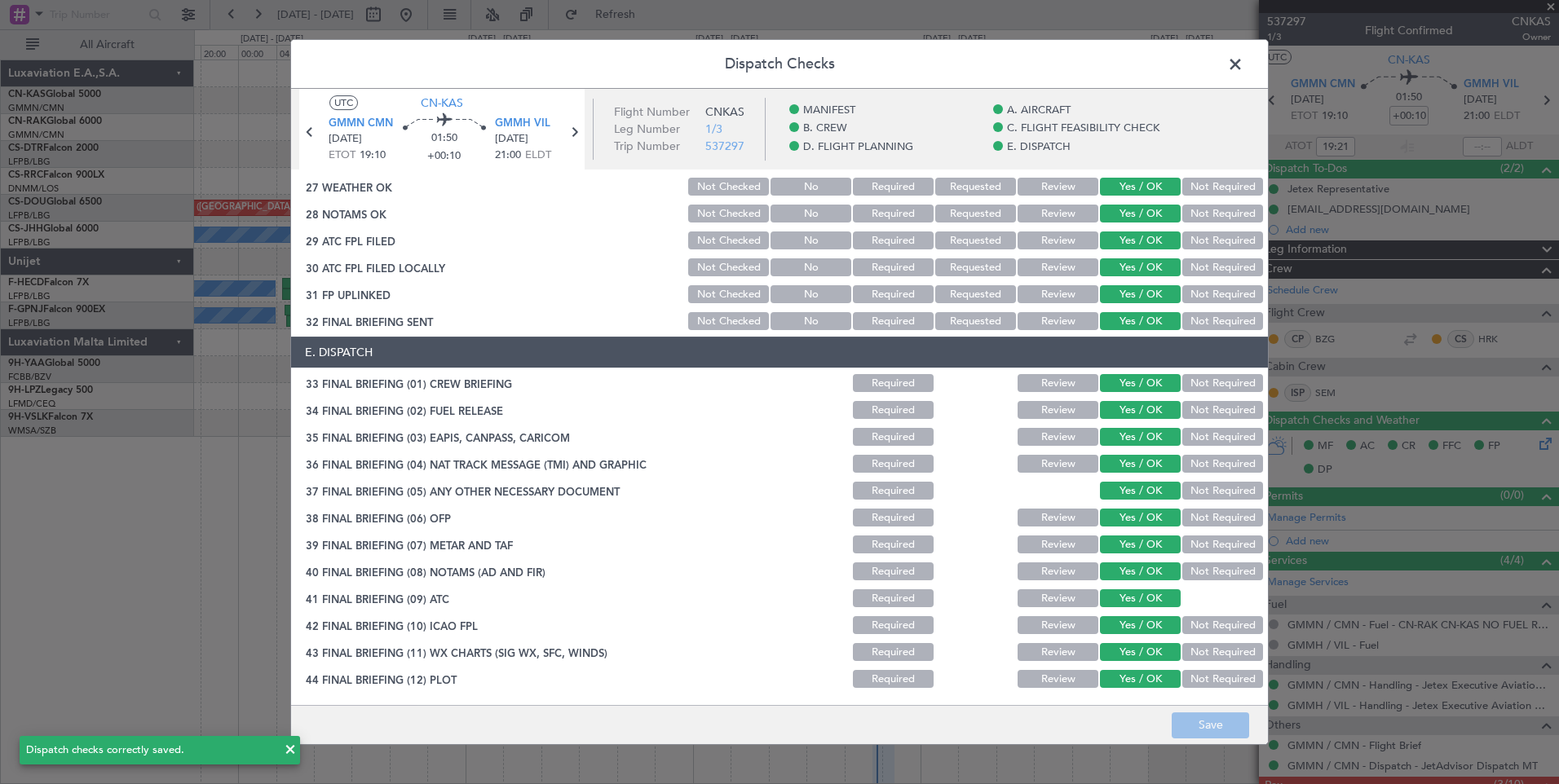
click at [1243, 62] on span at bounding box center [1243, 69] width 0 height 33
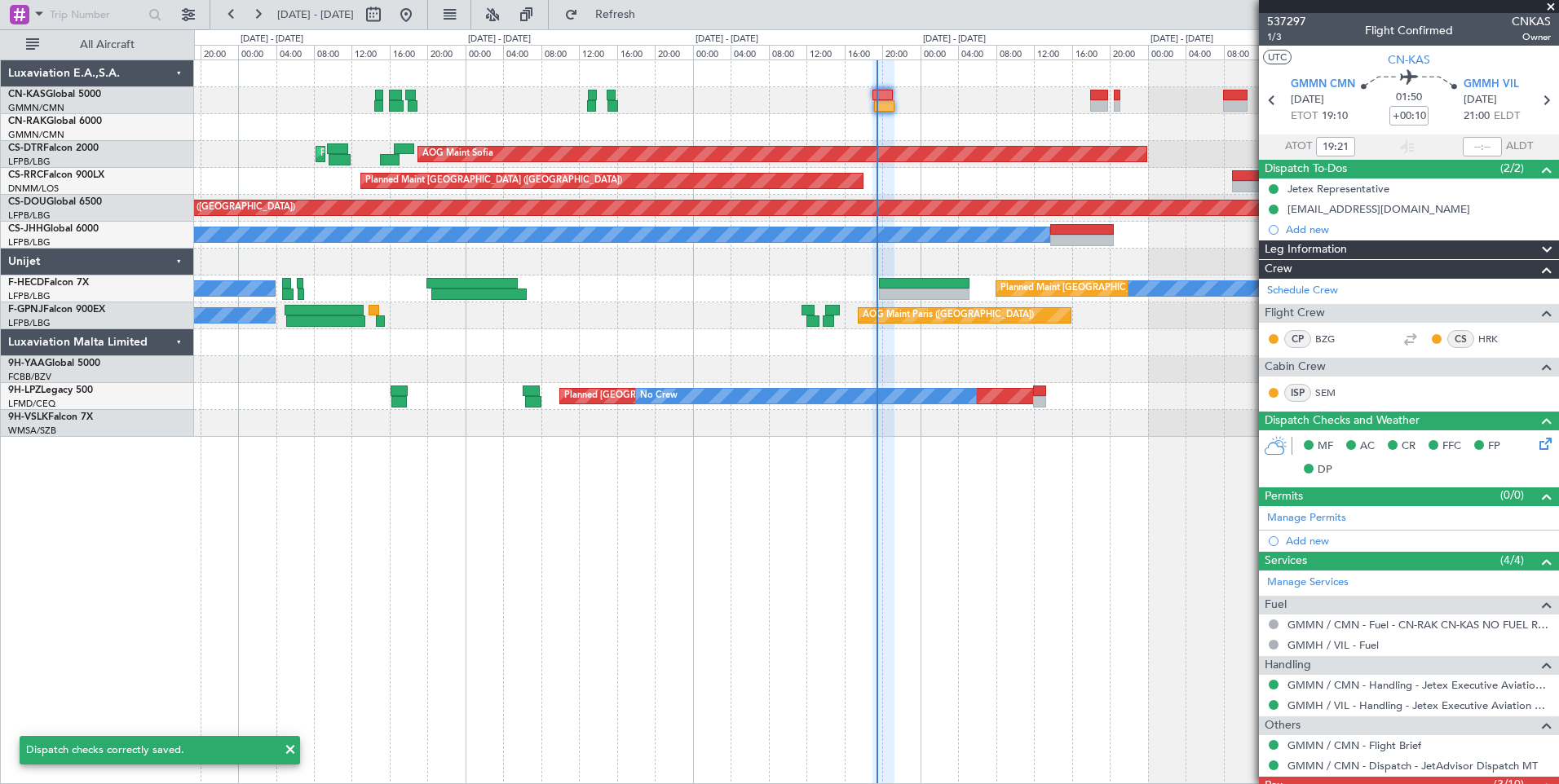
scroll to position [163, 0]
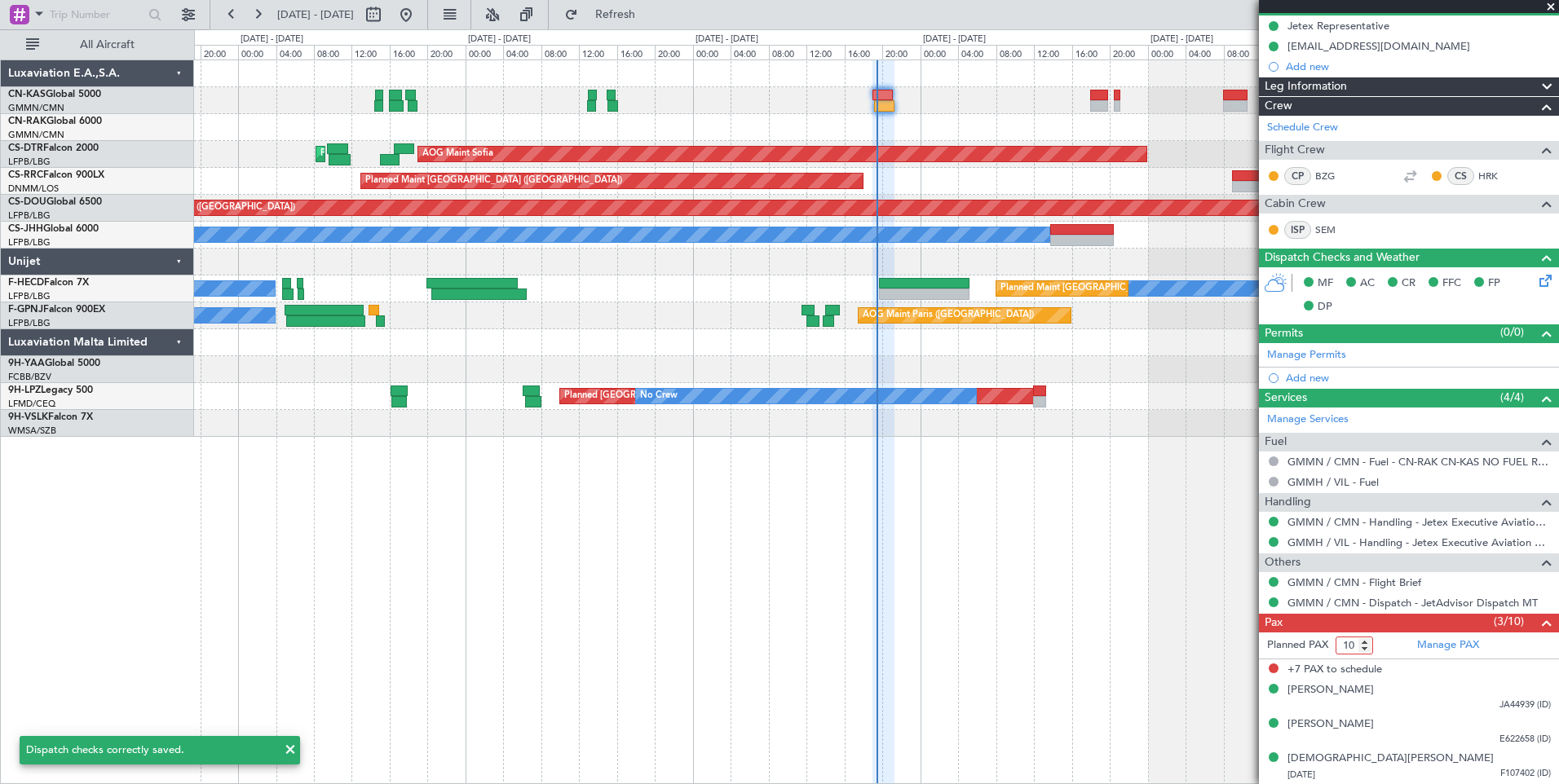
click at [1352, 644] on input "10" at bounding box center [1354, 645] width 38 height 18
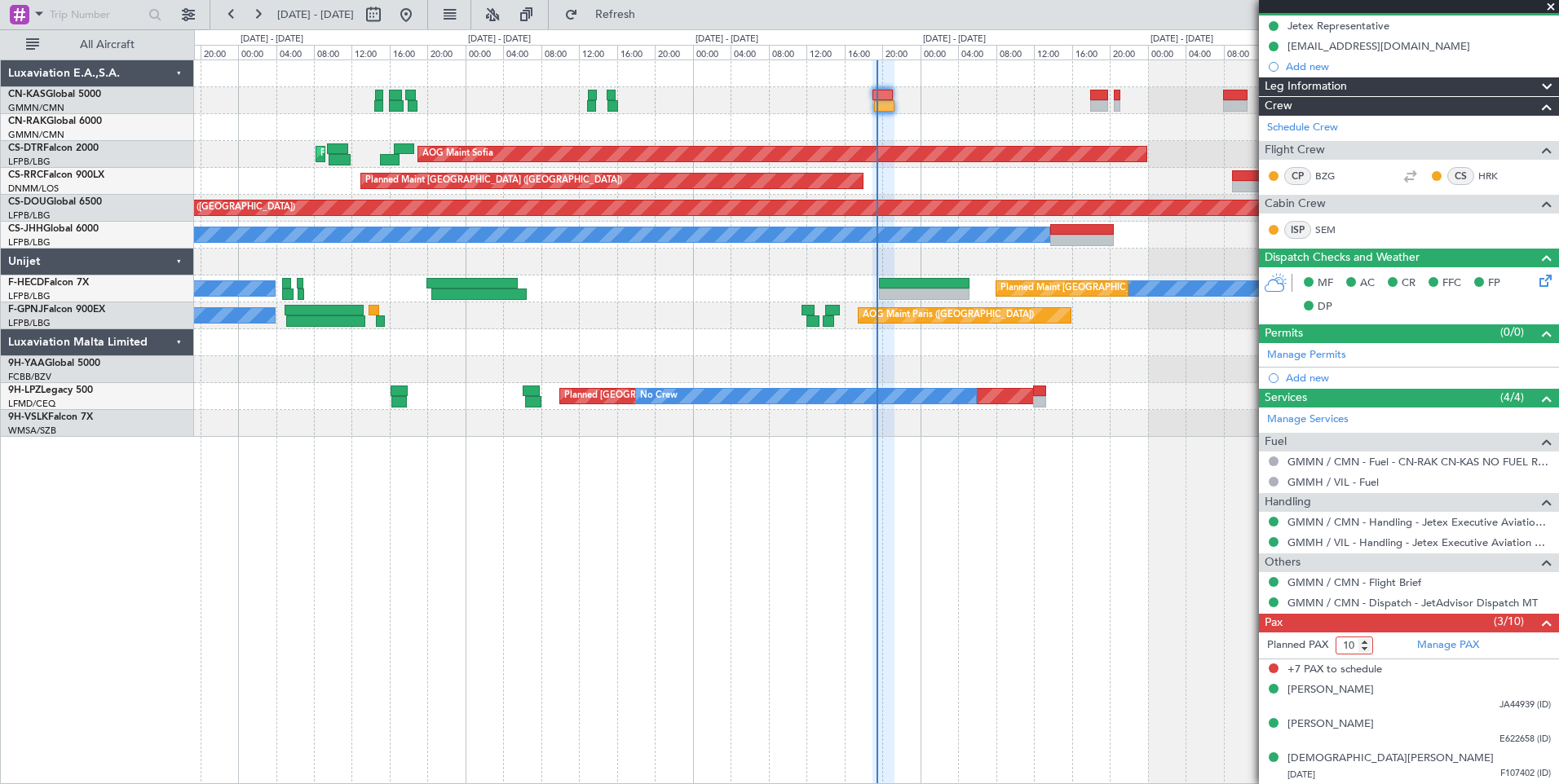
type input "1"
type input "3"
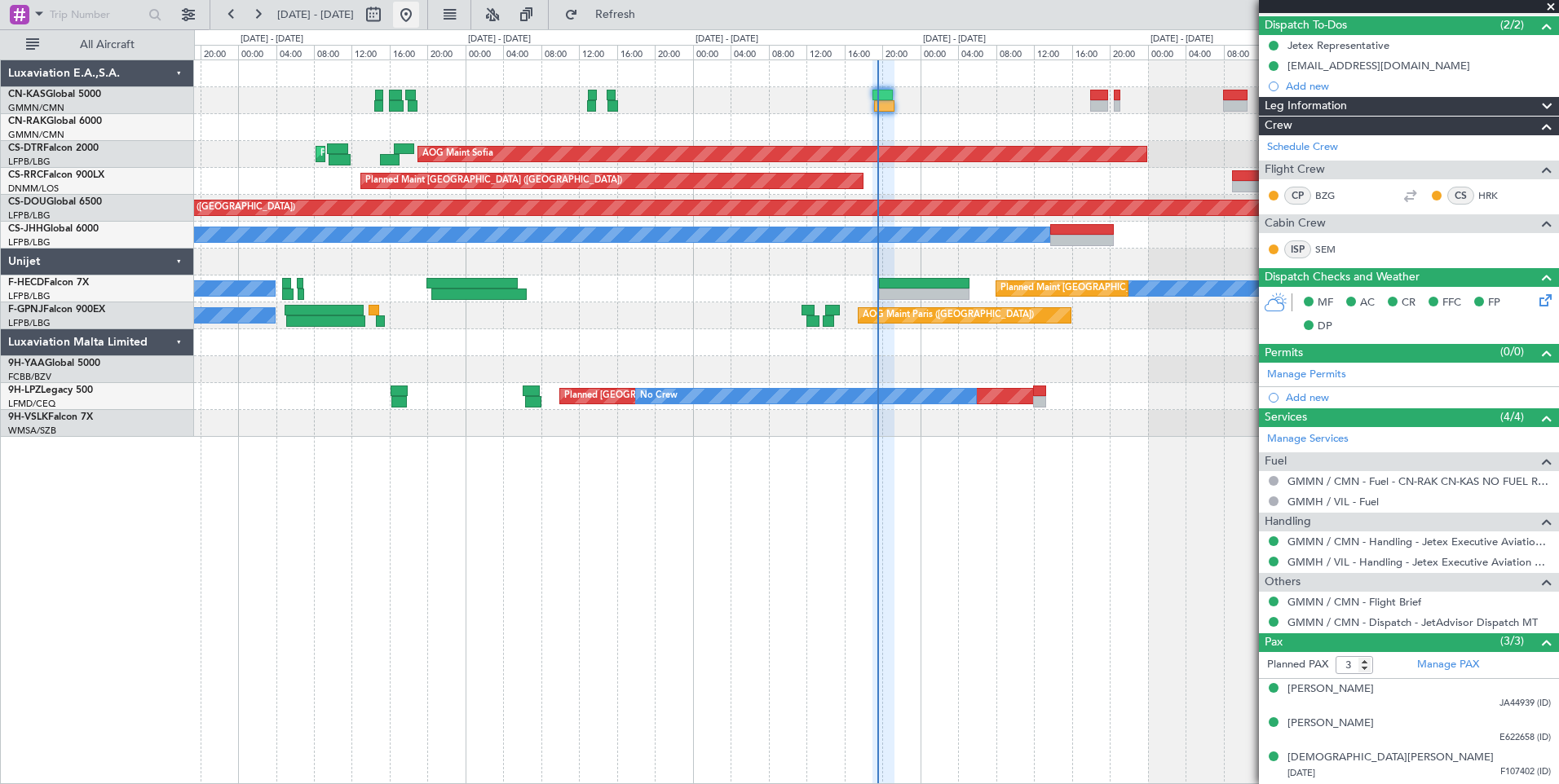
scroll to position [143, 0]
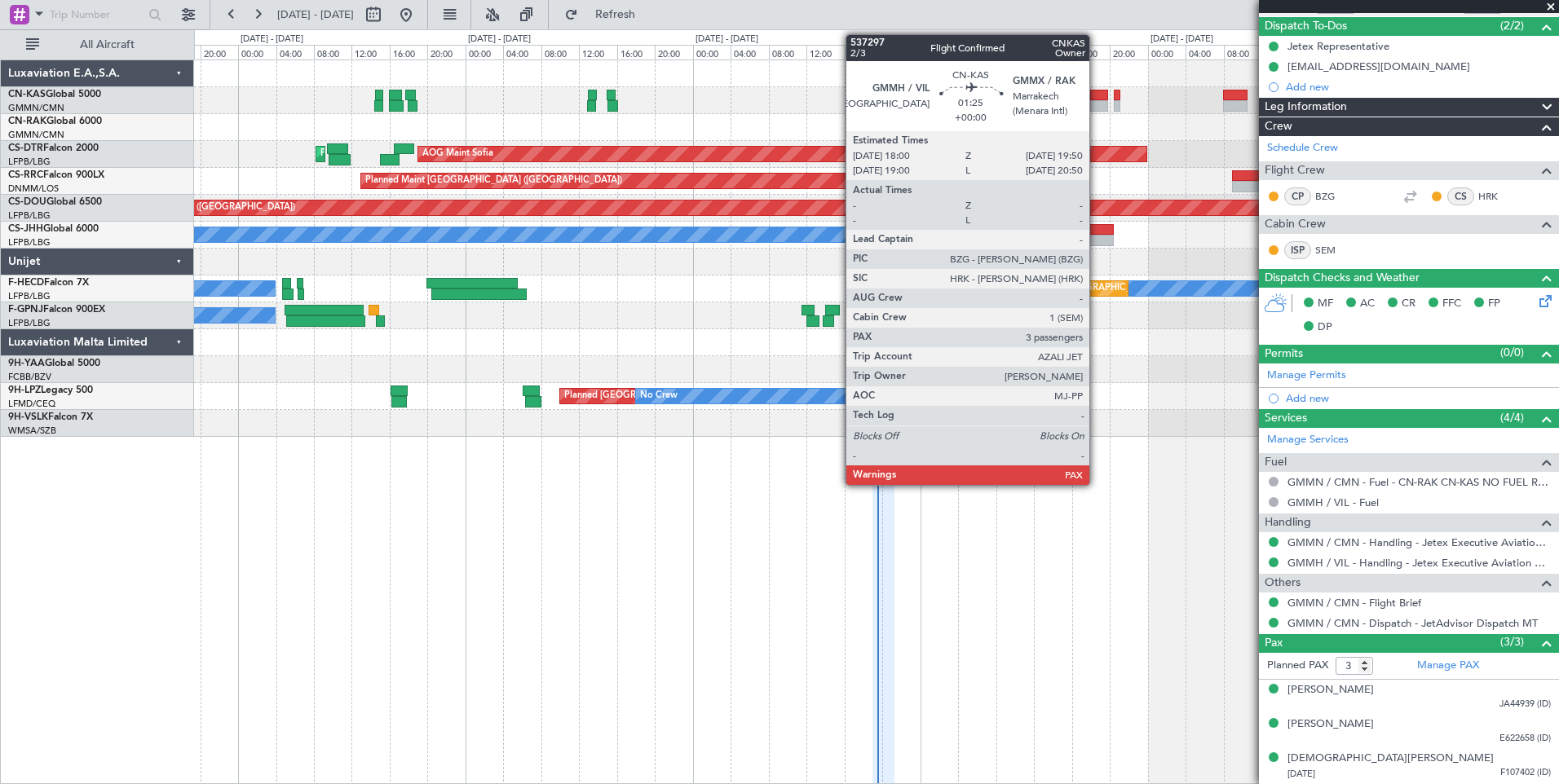
click at [1097, 101] on div at bounding box center [1099, 106] width 18 height 11
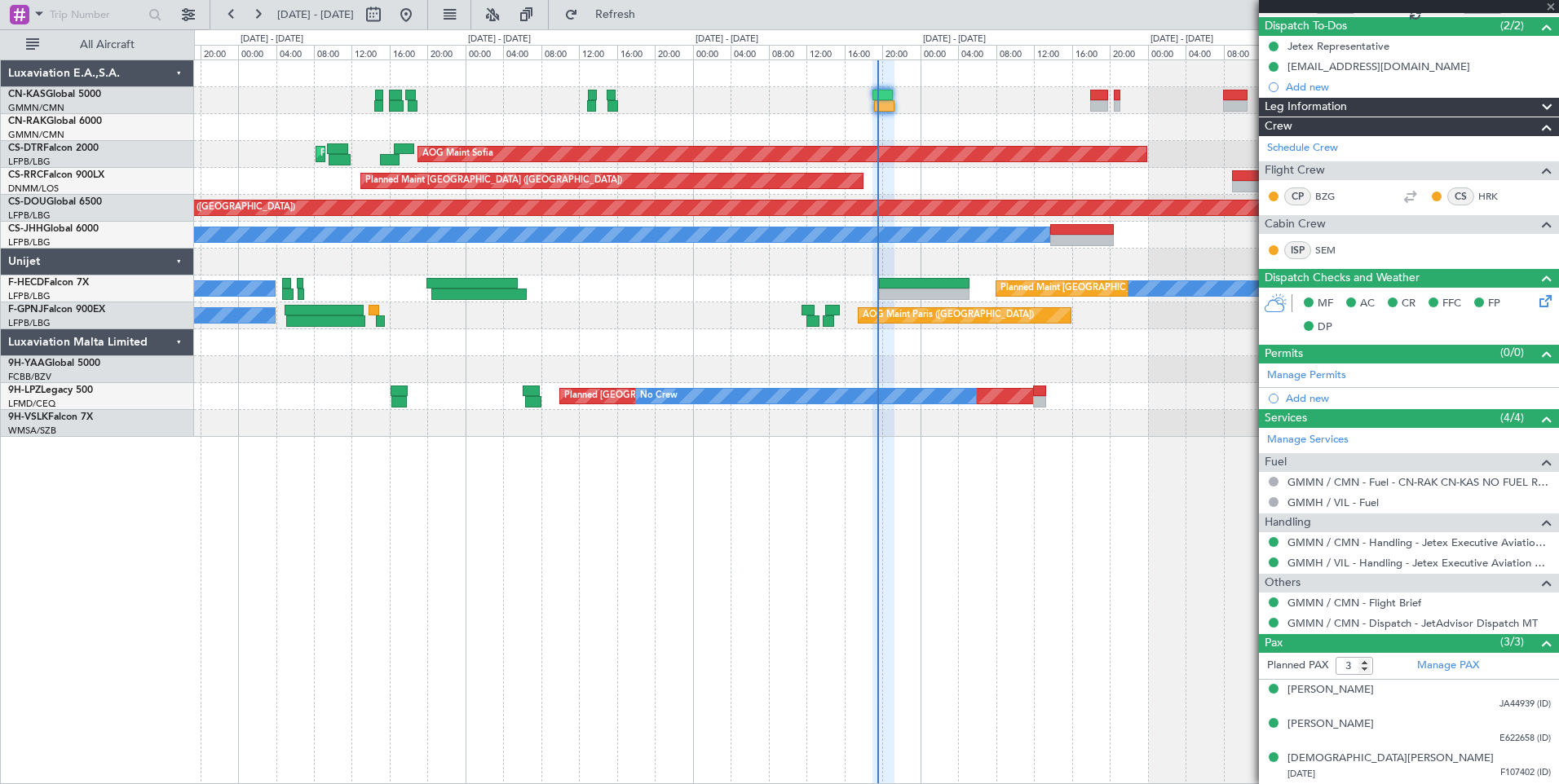
type input "10"
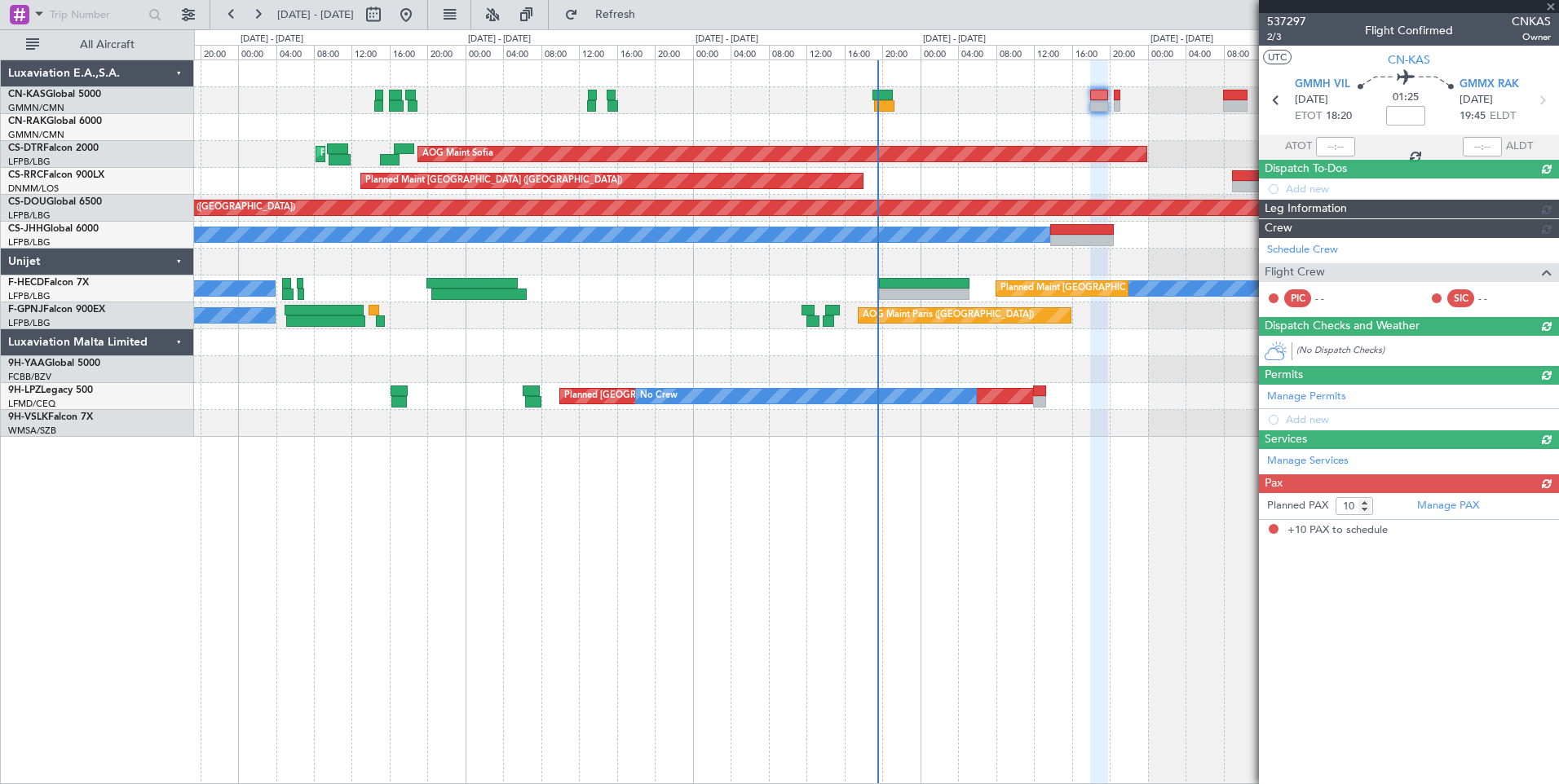
scroll to position [0, 0]
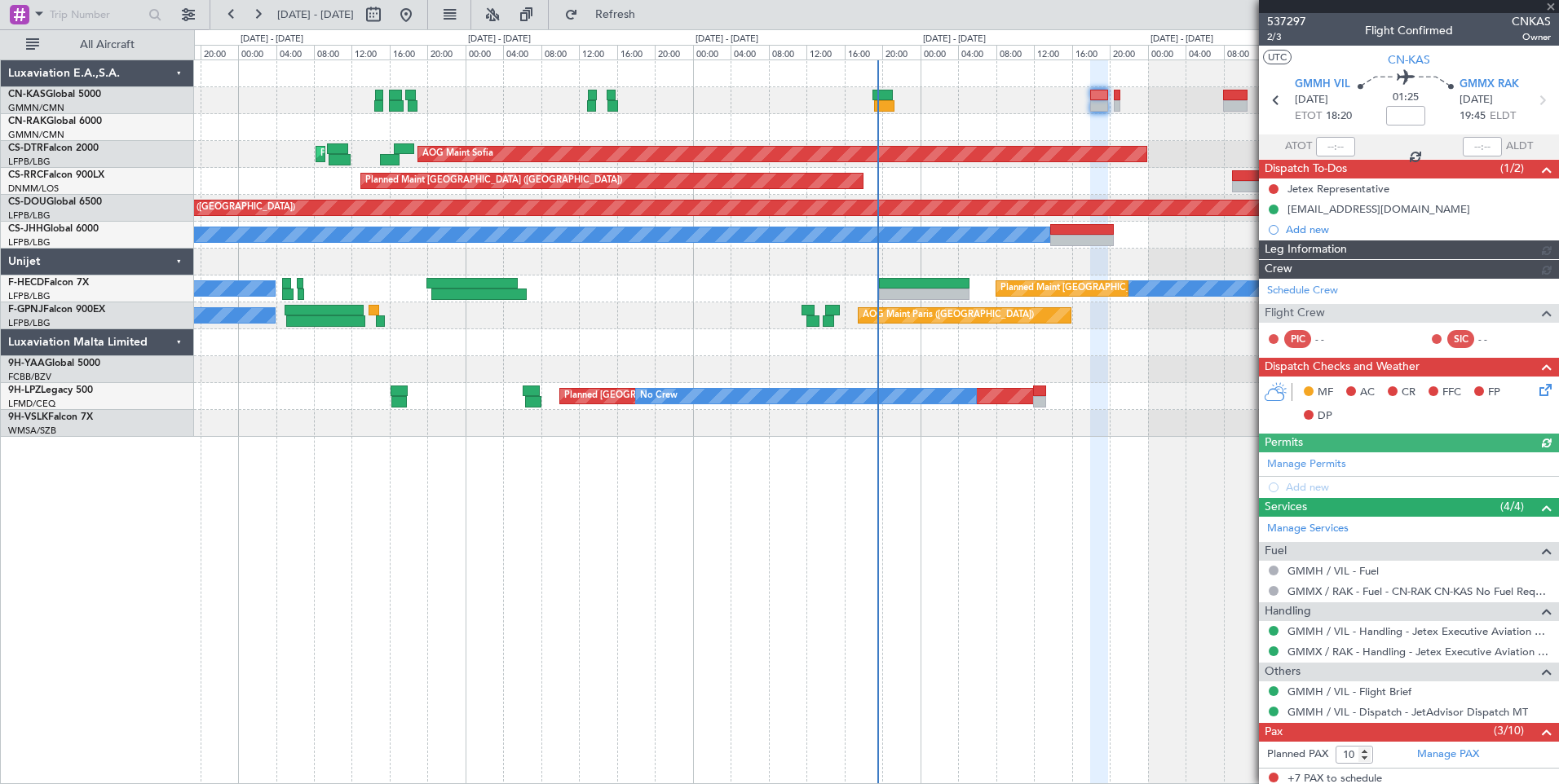
type input "[PERSON_NAME] ([PERSON_NAME])"
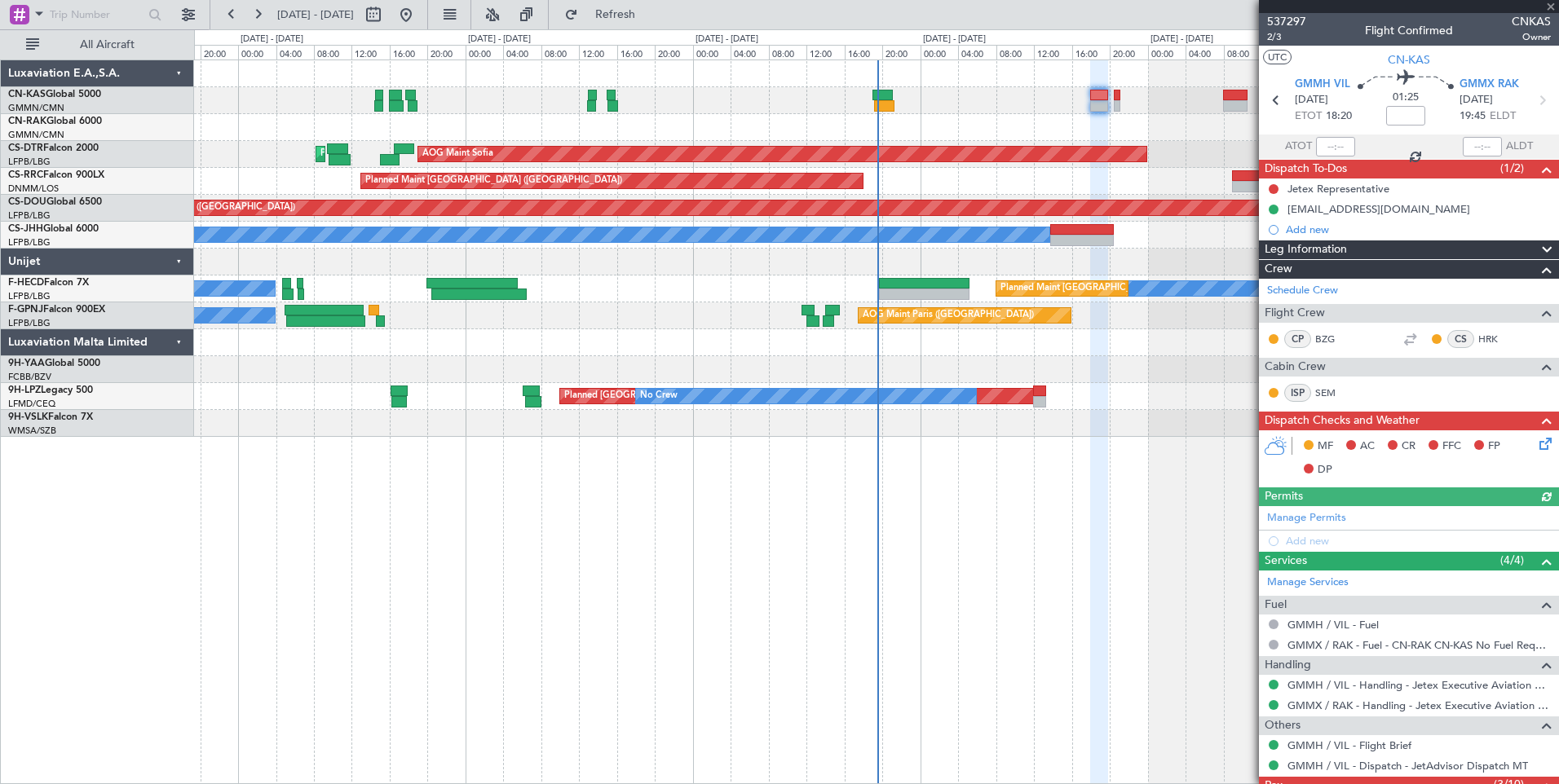
click at [1536, 444] on icon at bounding box center [1543, 441] width 13 height 13
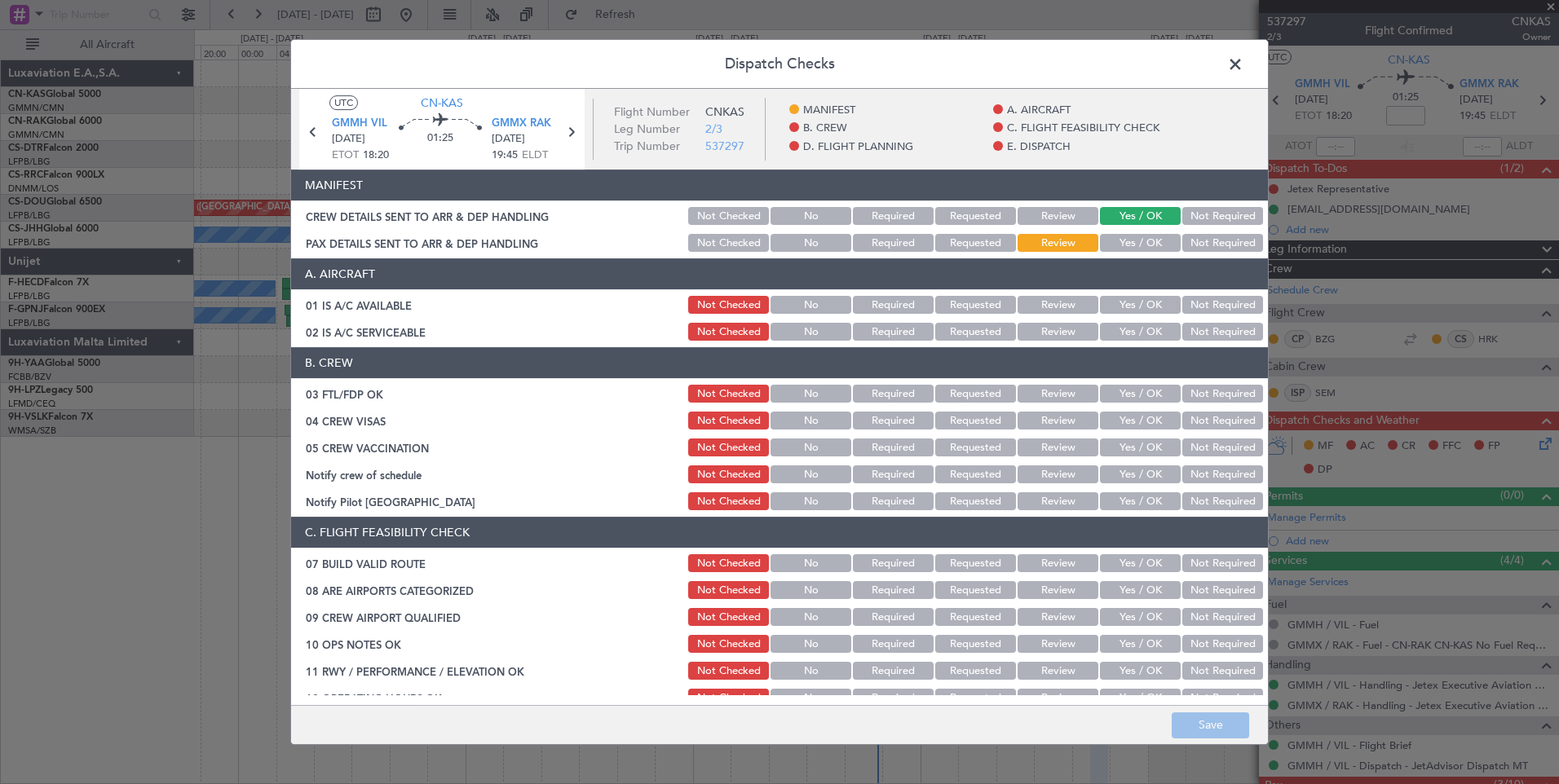
click at [1124, 246] on button "Yes / OK" at bounding box center [1140, 242] width 81 height 18
click at [1217, 718] on button "Save" at bounding box center [1210, 726] width 77 height 26
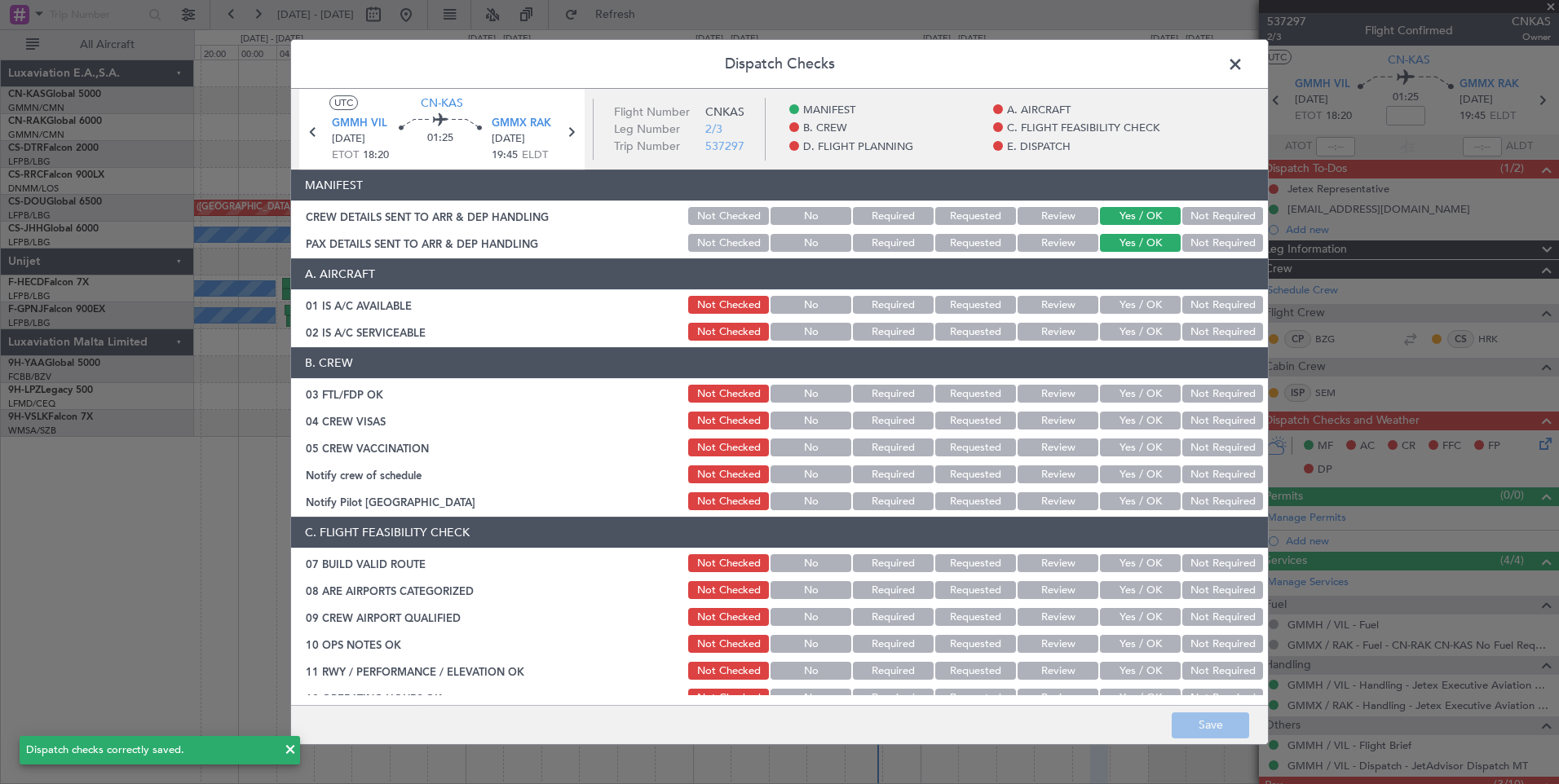
click at [1243, 66] on span at bounding box center [1243, 69] width 0 height 33
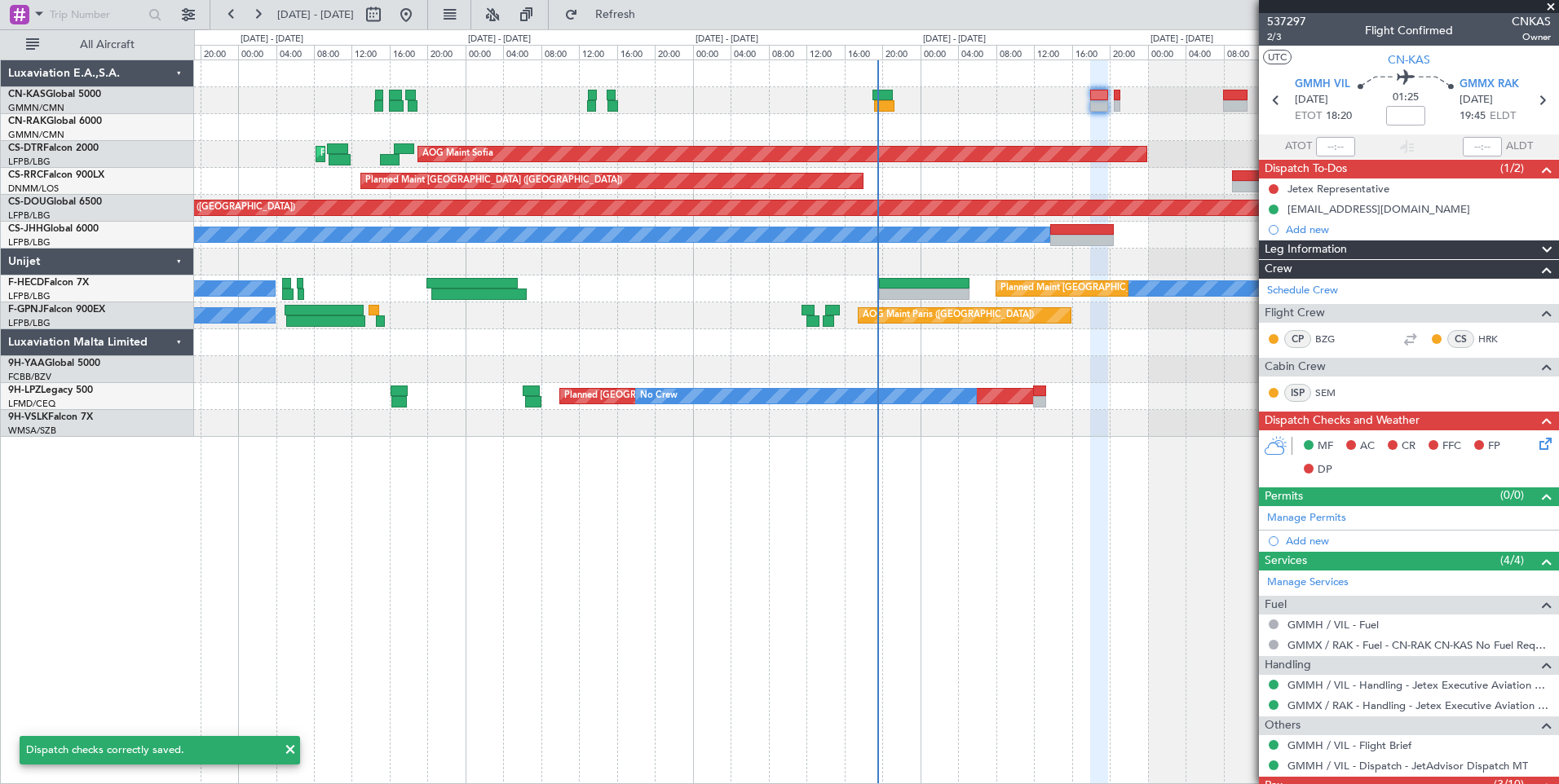
click at [1323, 248] on span "Leg Information" at bounding box center [1305, 250] width 83 height 19
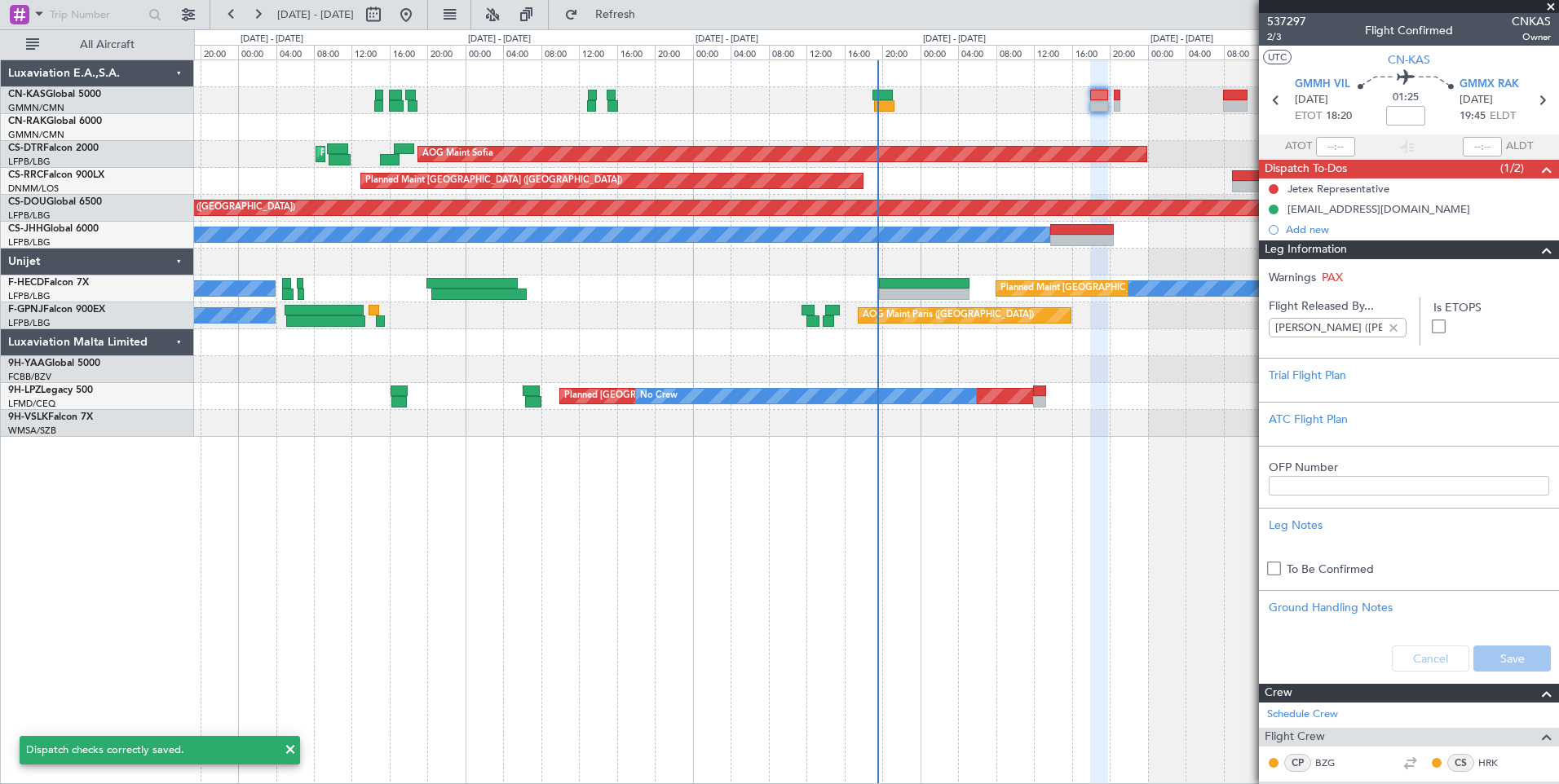
click at [1323, 248] on span "Leg Information" at bounding box center [1305, 250] width 83 height 19
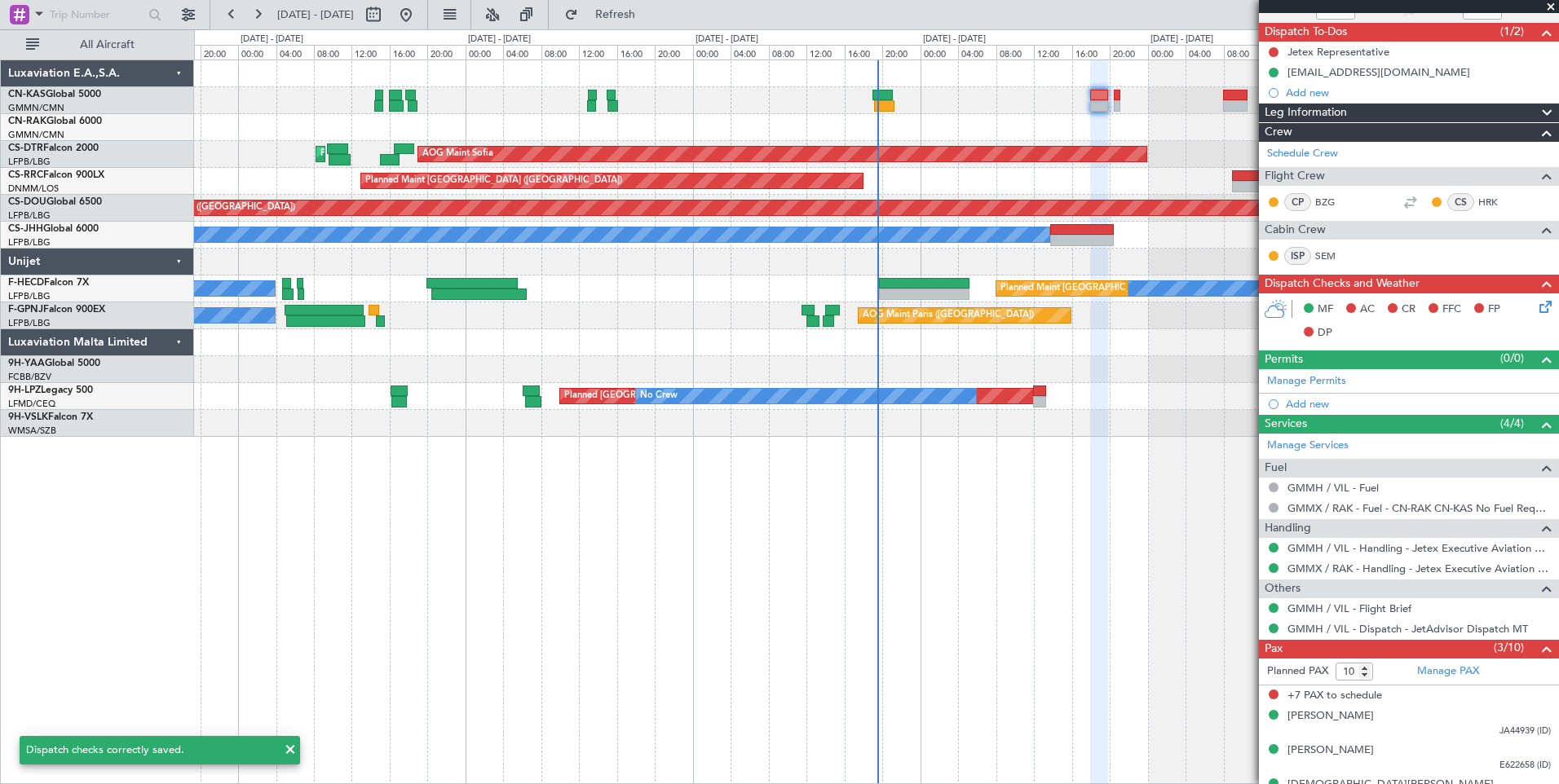
scroll to position [163, 0]
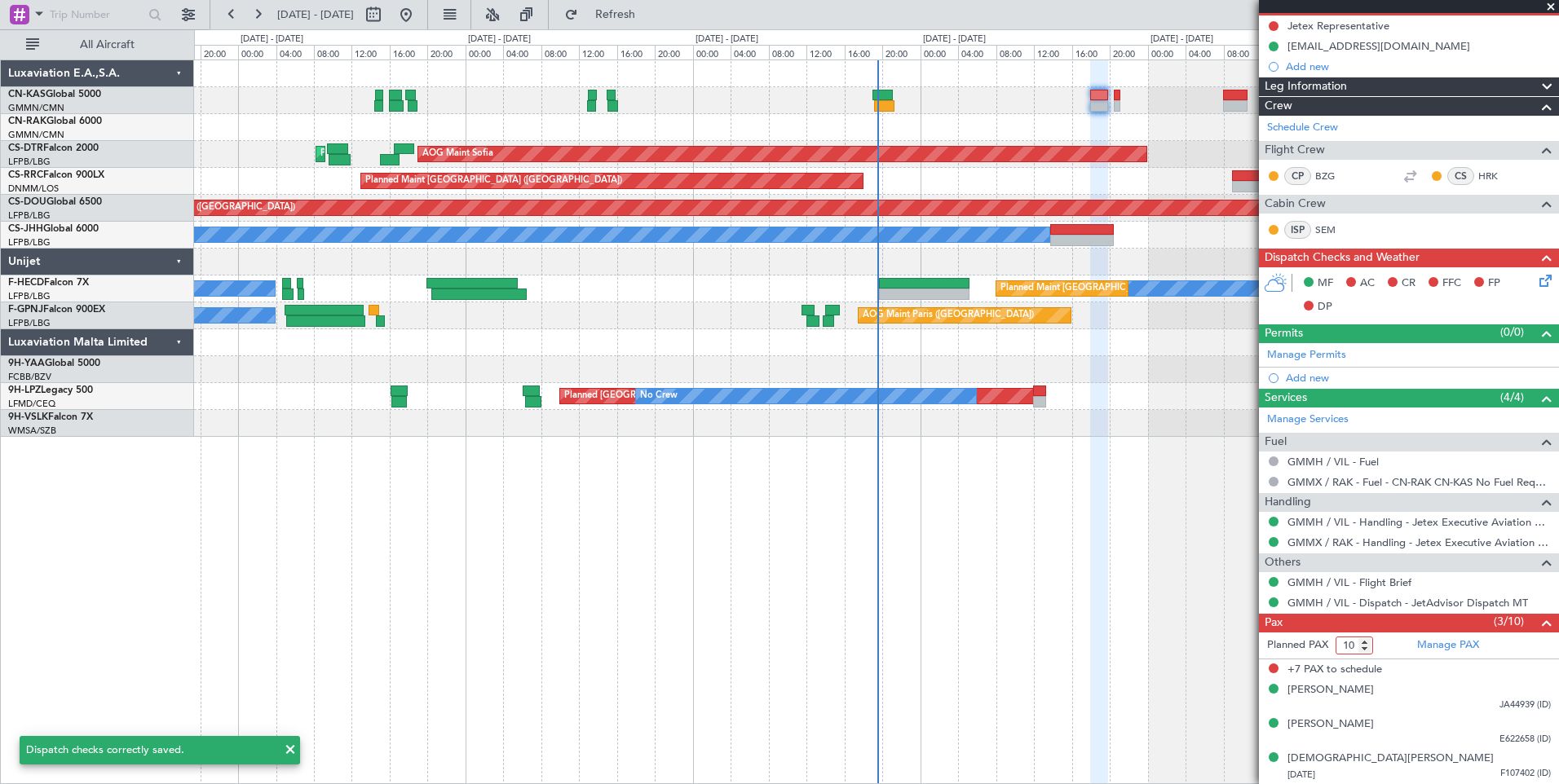
click at [1349, 648] on input "10" at bounding box center [1354, 645] width 38 height 18
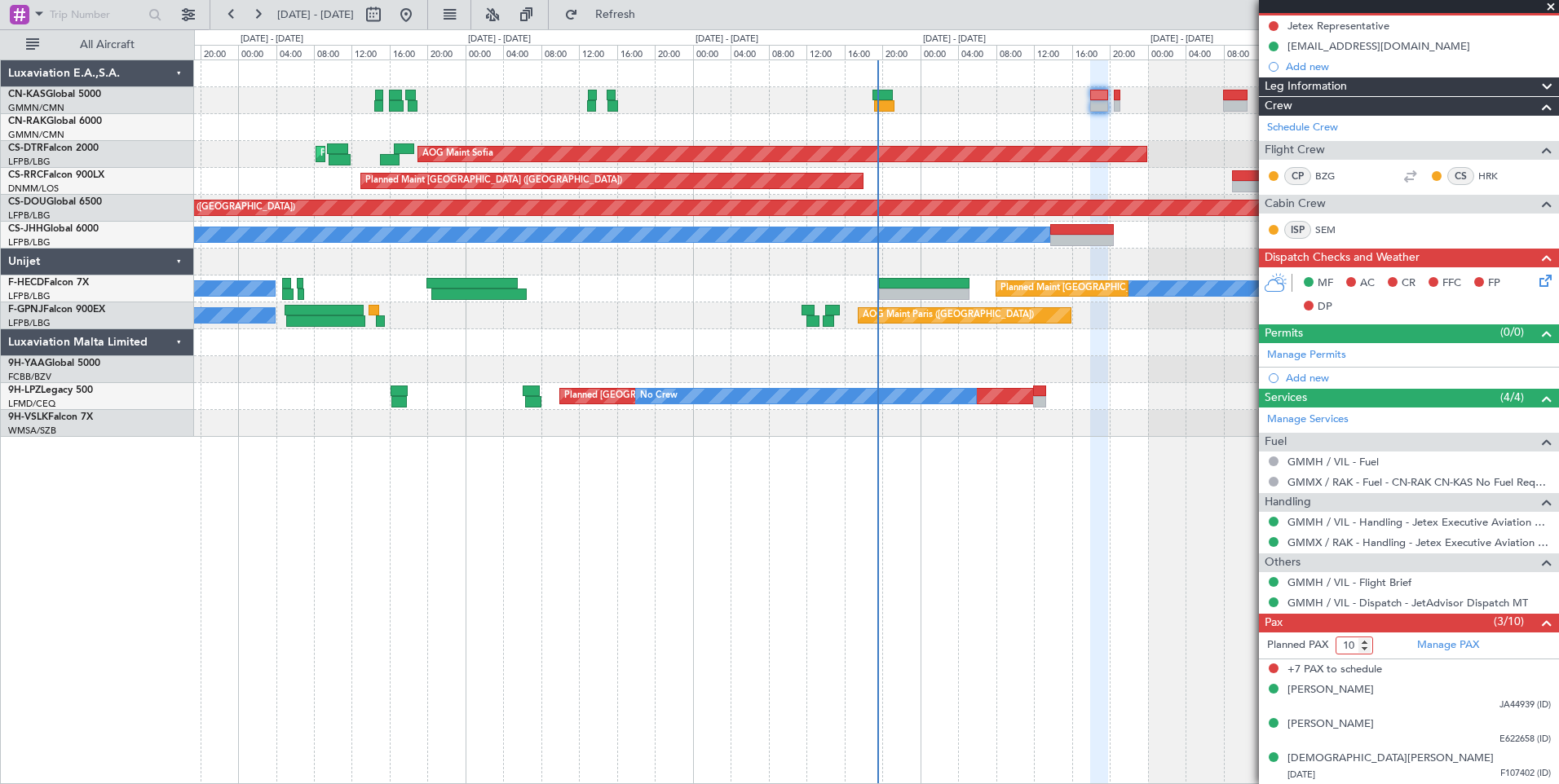
type input "3"
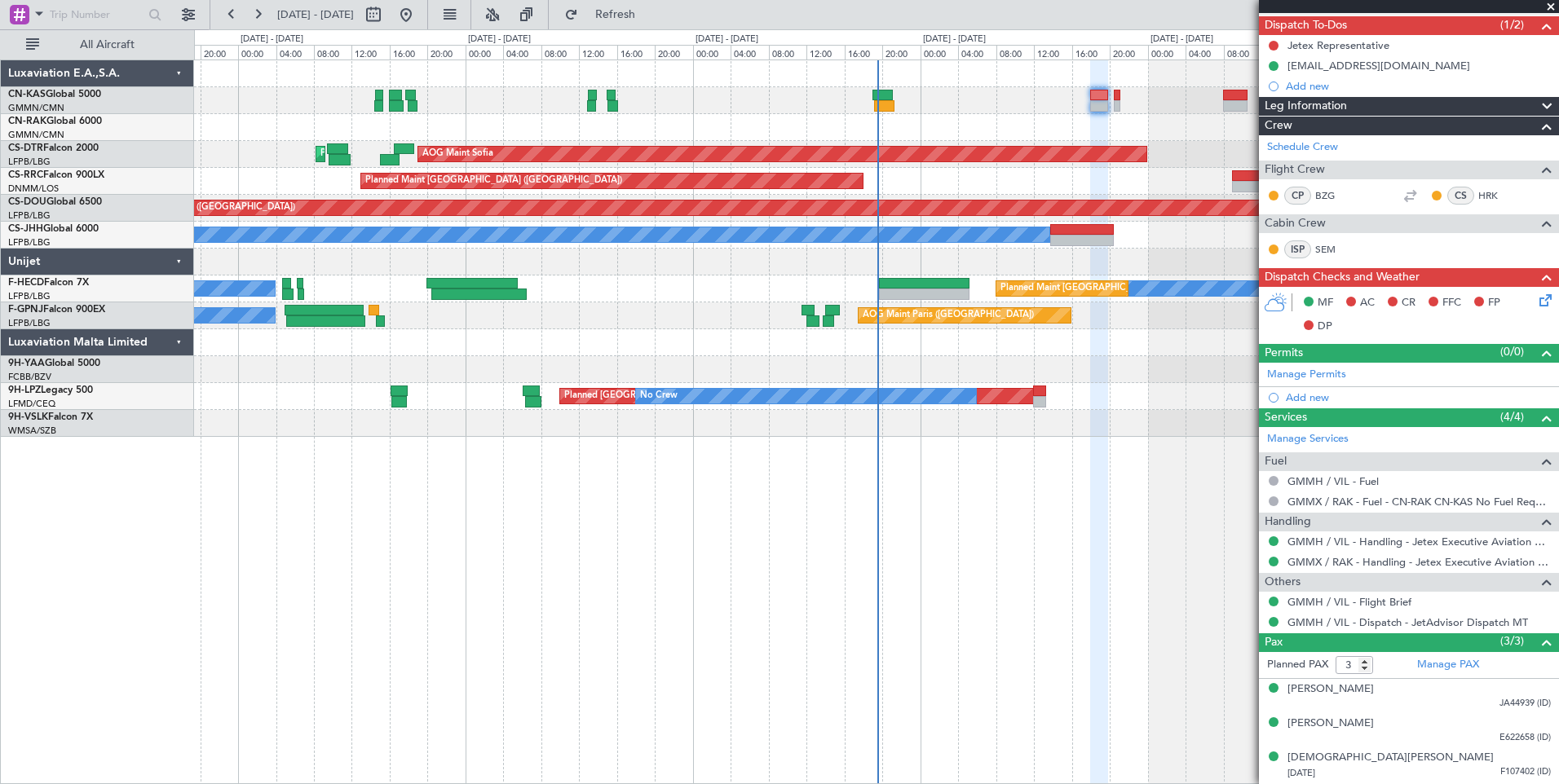
scroll to position [143, 0]
click at [386, 9] on button at bounding box center [374, 15] width 26 height 26
select select "9"
select select "2025"
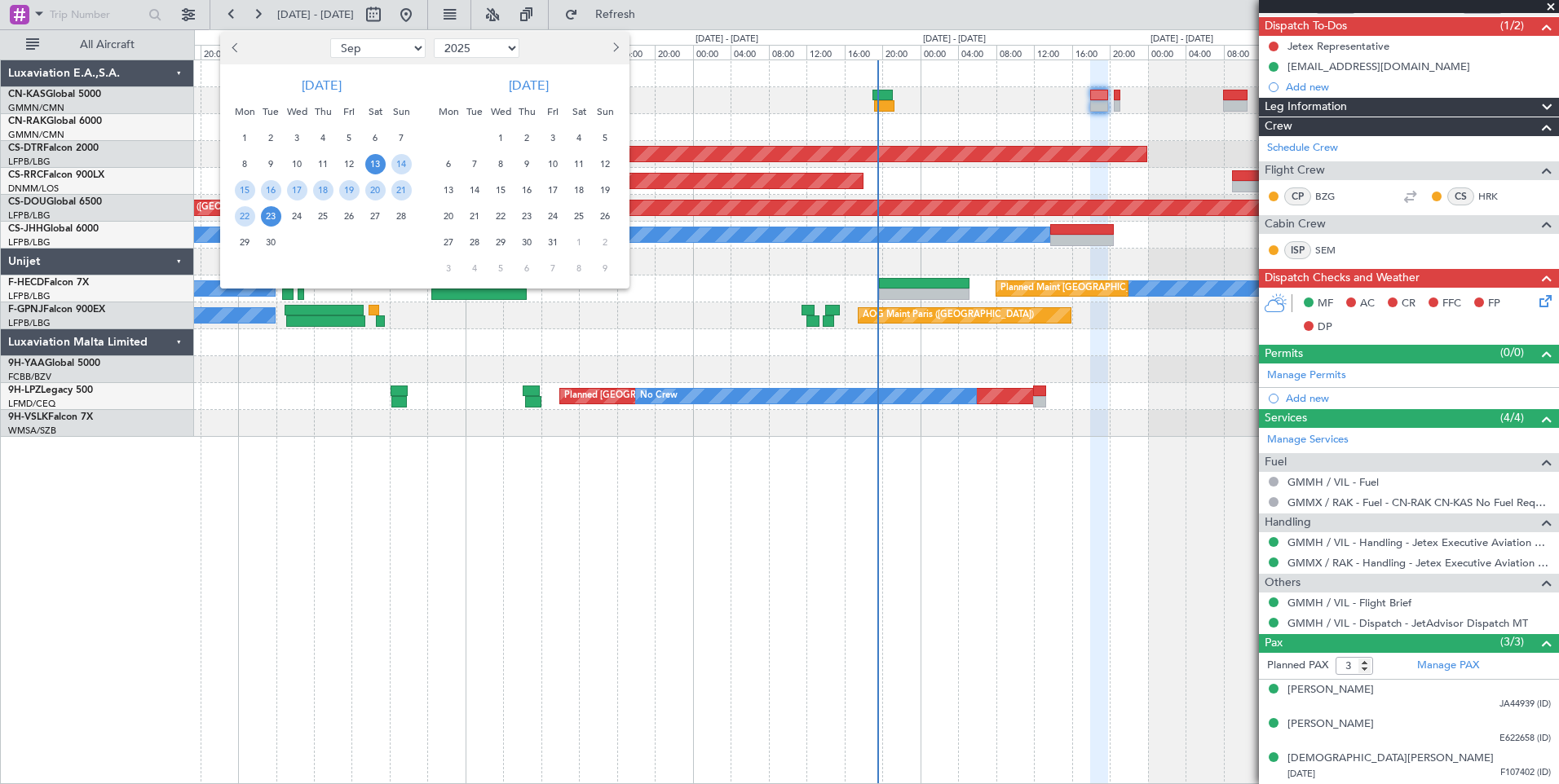
click at [621, 47] on button "Next month" at bounding box center [614, 48] width 18 height 26
select select "1"
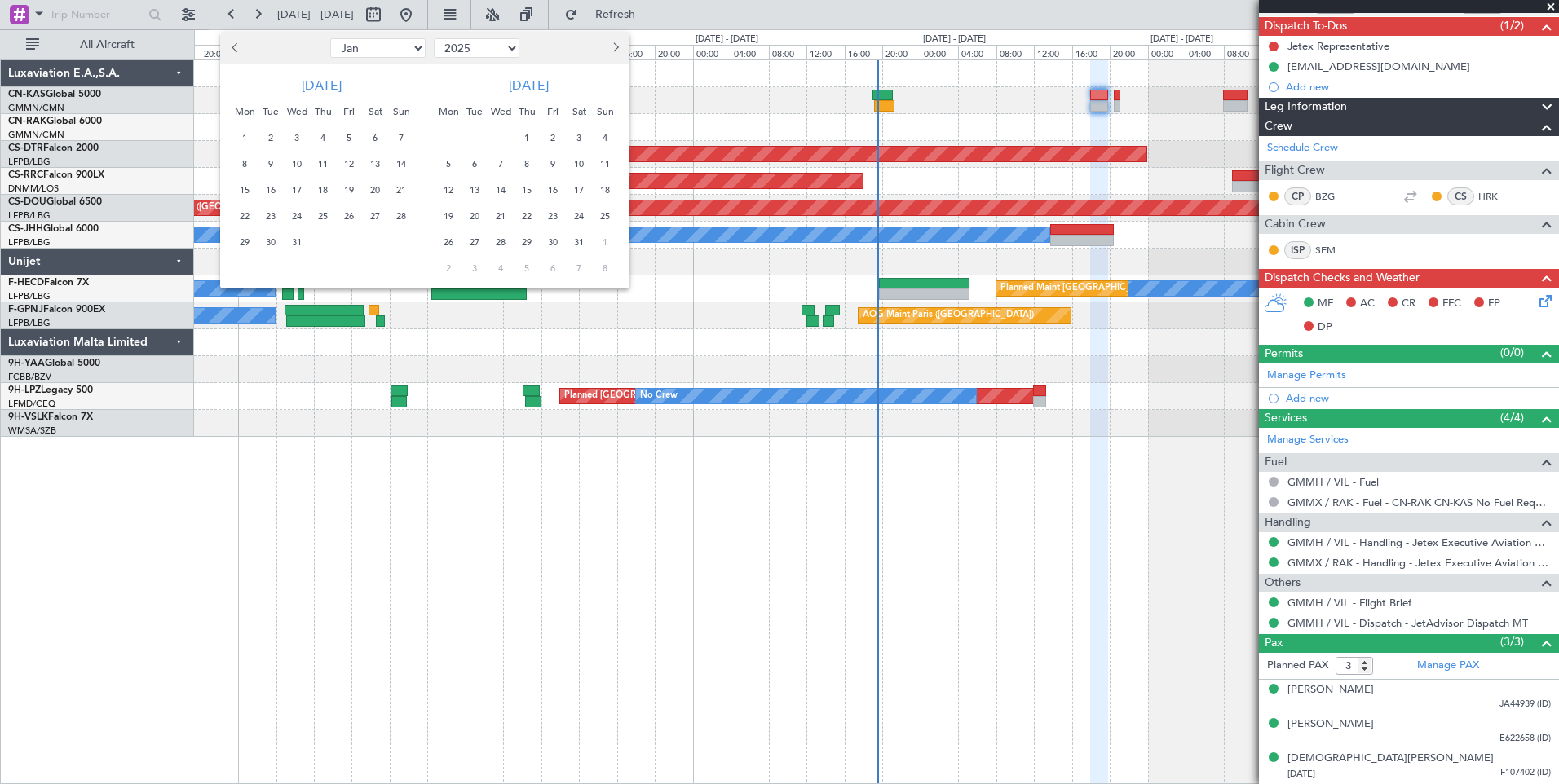
select select "2026"
click at [606, 141] on span "1" at bounding box center [606, 138] width 21 height 21
click at [604, 189] on span "15" at bounding box center [606, 191] width 21 height 21
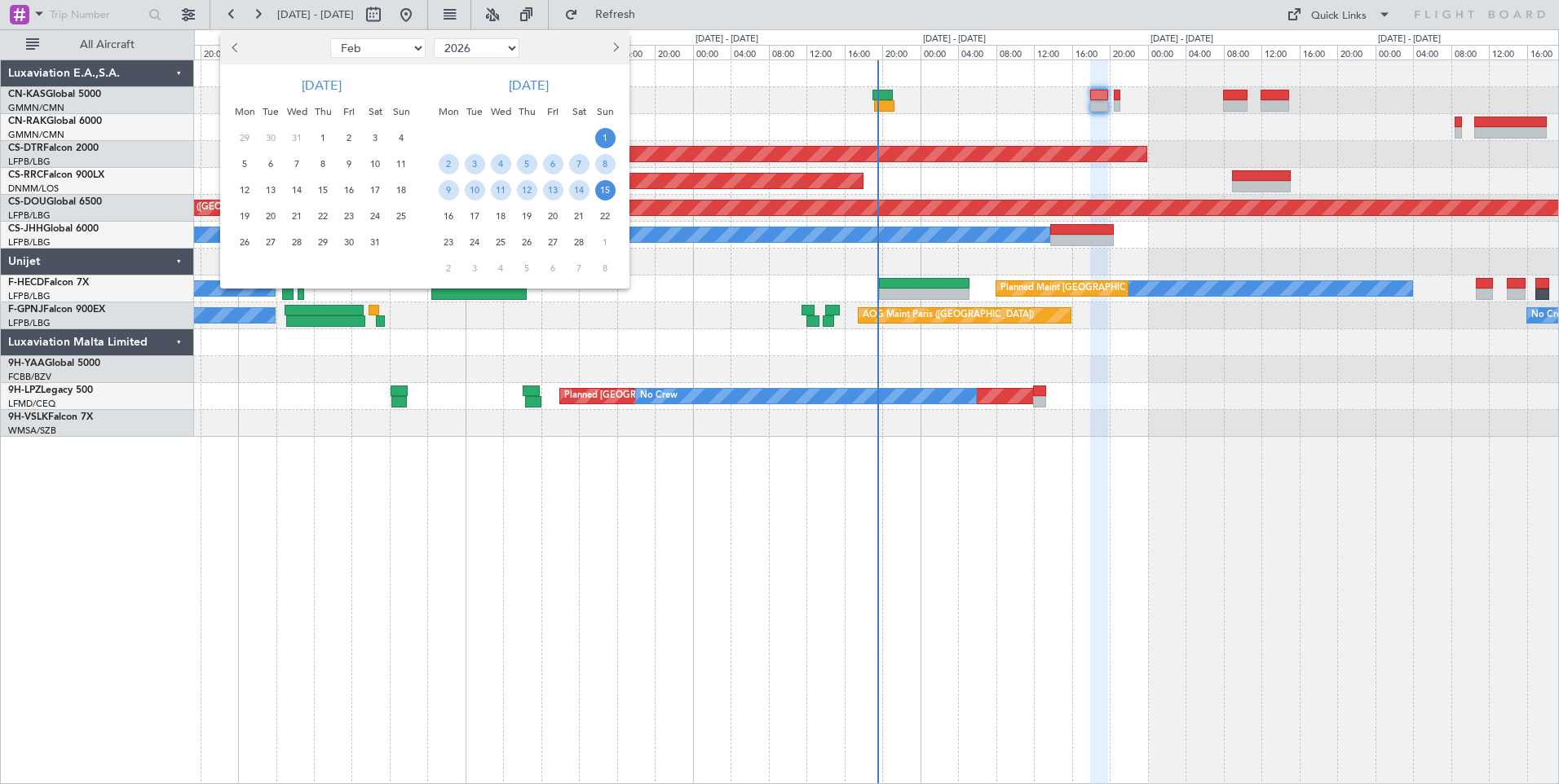
scroll to position [0, 0]
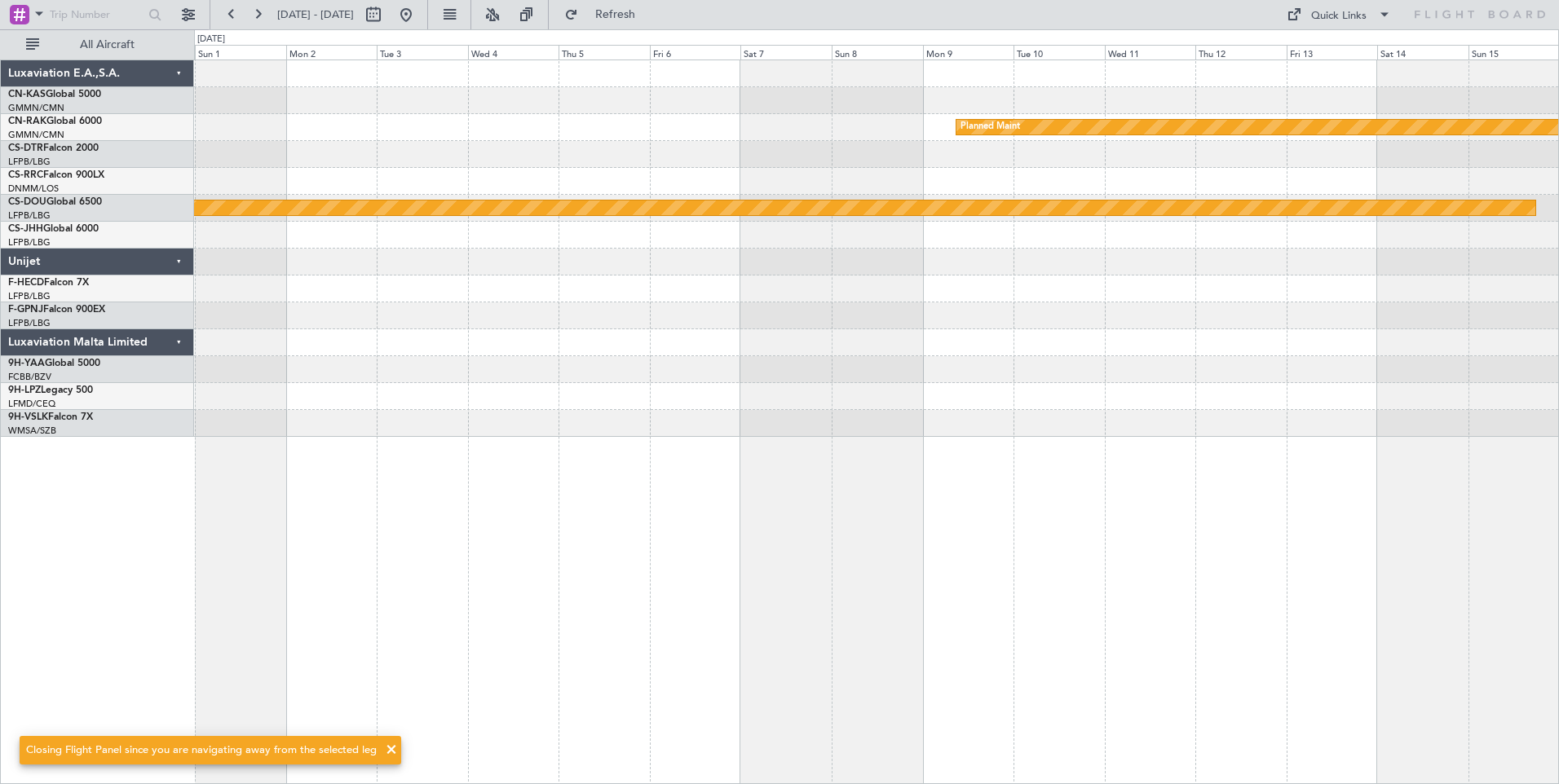
click at [387, 752] on span at bounding box center [391, 749] width 20 height 20
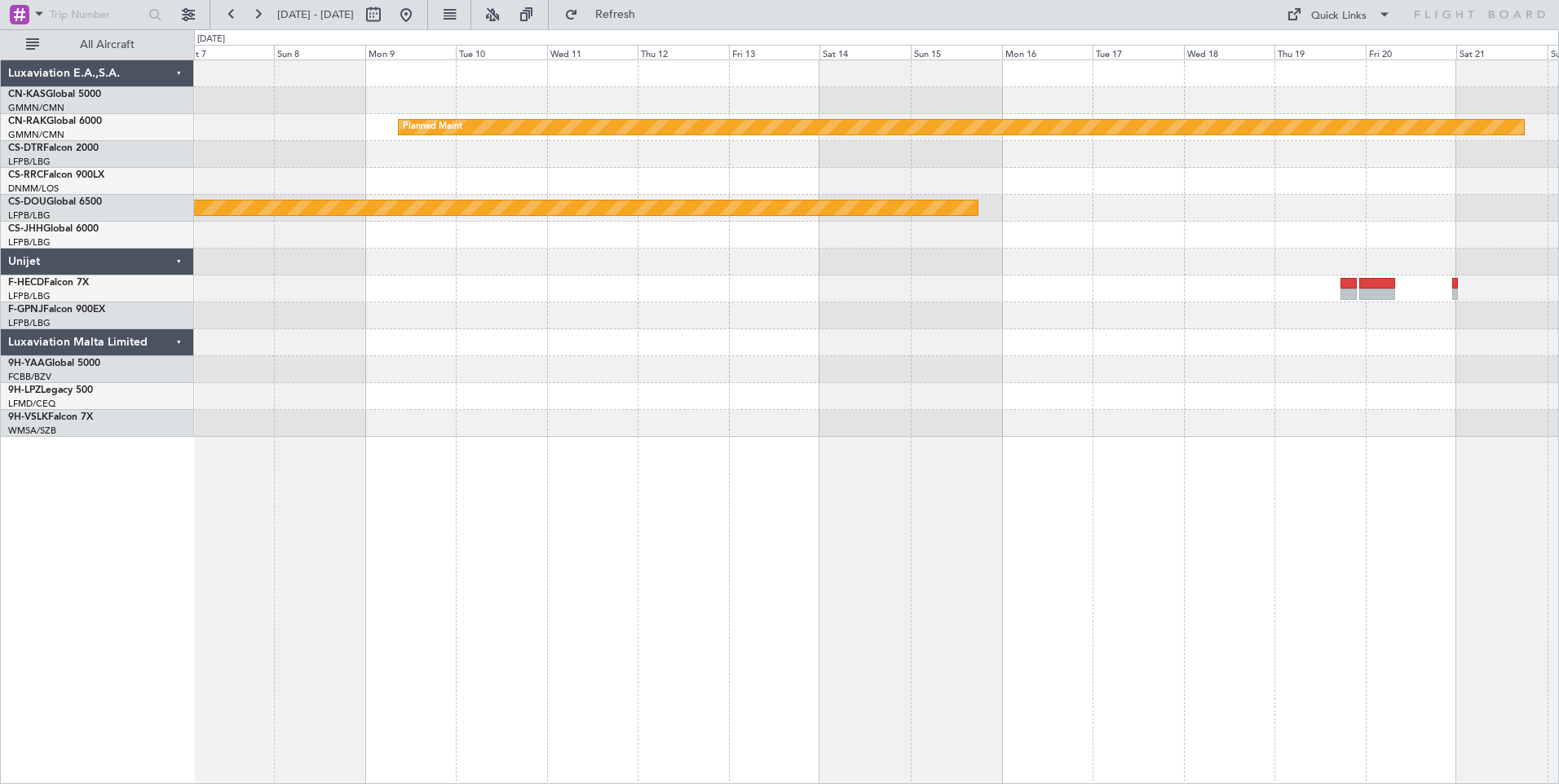
click at [570, 443] on div "Planned Maint Planned Maint [GEOGRAPHIC_DATA] ([GEOGRAPHIC_DATA])" at bounding box center [876, 422] width 1365 height 725
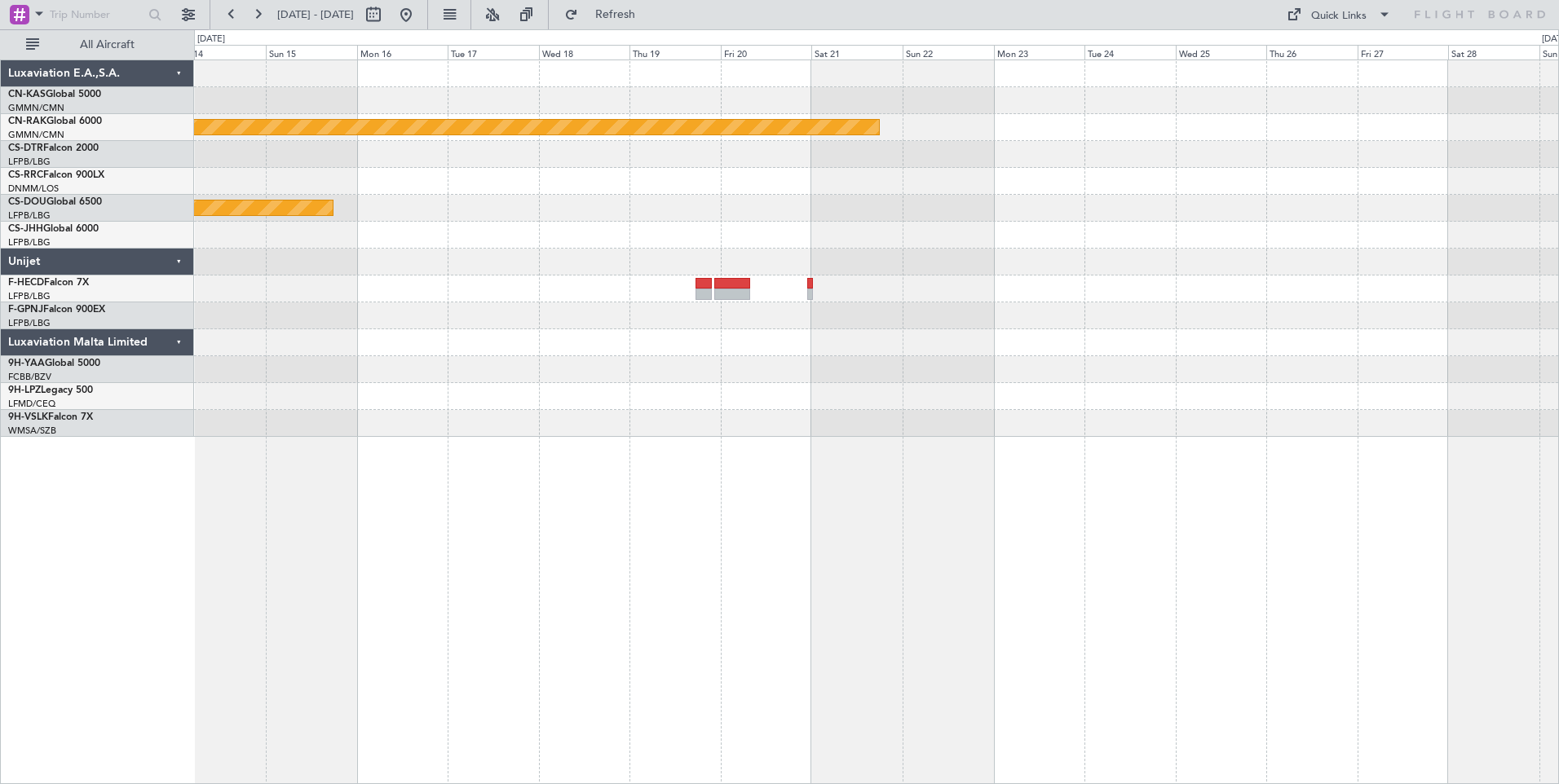
click at [459, 572] on div "Planned Maint Planned Maint [GEOGRAPHIC_DATA] ([GEOGRAPHIC_DATA])" at bounding box center [876, 422] width 1365 height 725
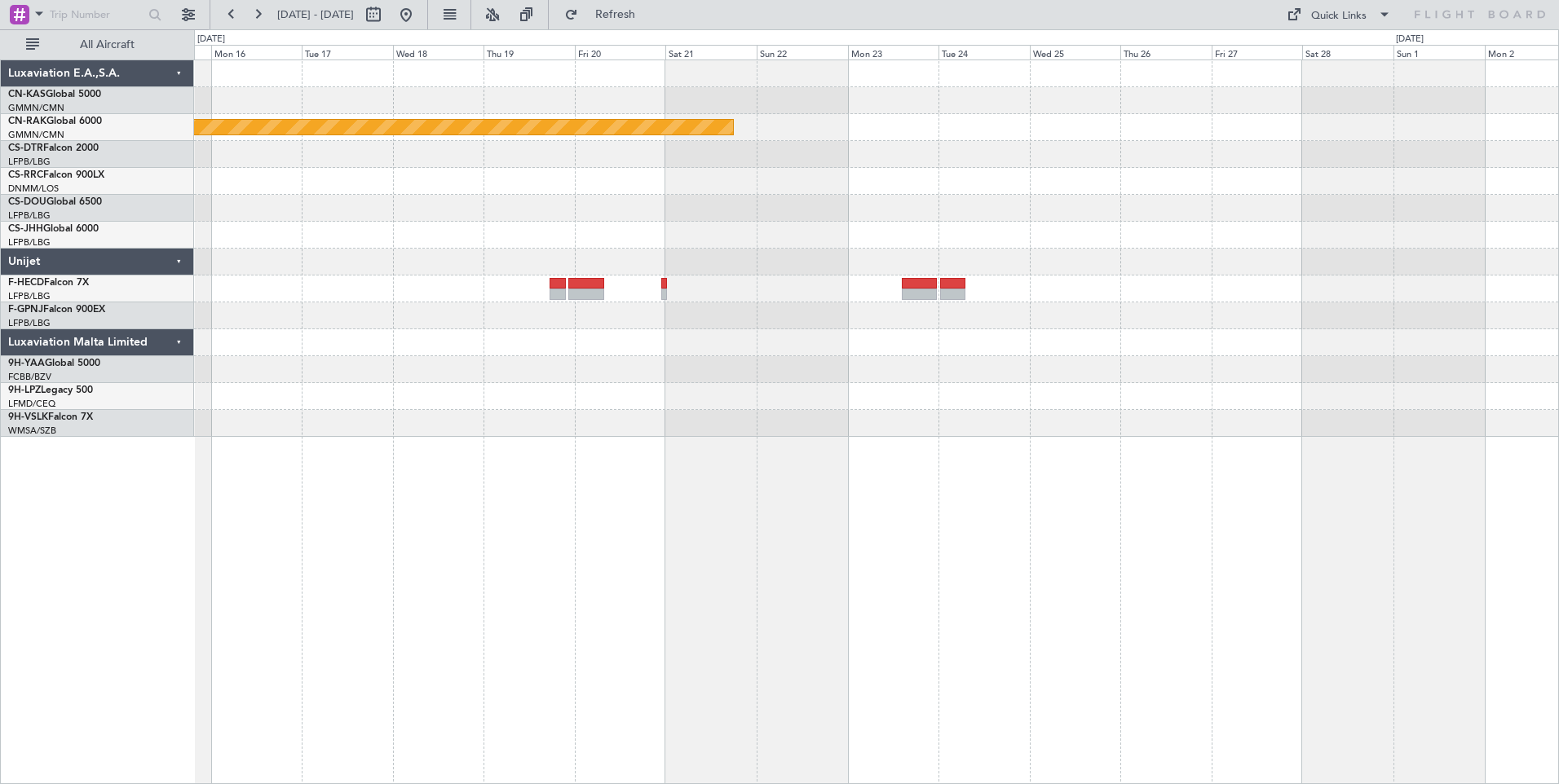
click at [432, 469] on div "Planned Maint Planned Maint [GEOGRAPHIC_DATA] ([GEOGRAPHIC_DATA])" at bounding box center [876, 422] width 1365 height 725
click at [286, 238] on div at bounding box center [876, 235] width 1364 height 27
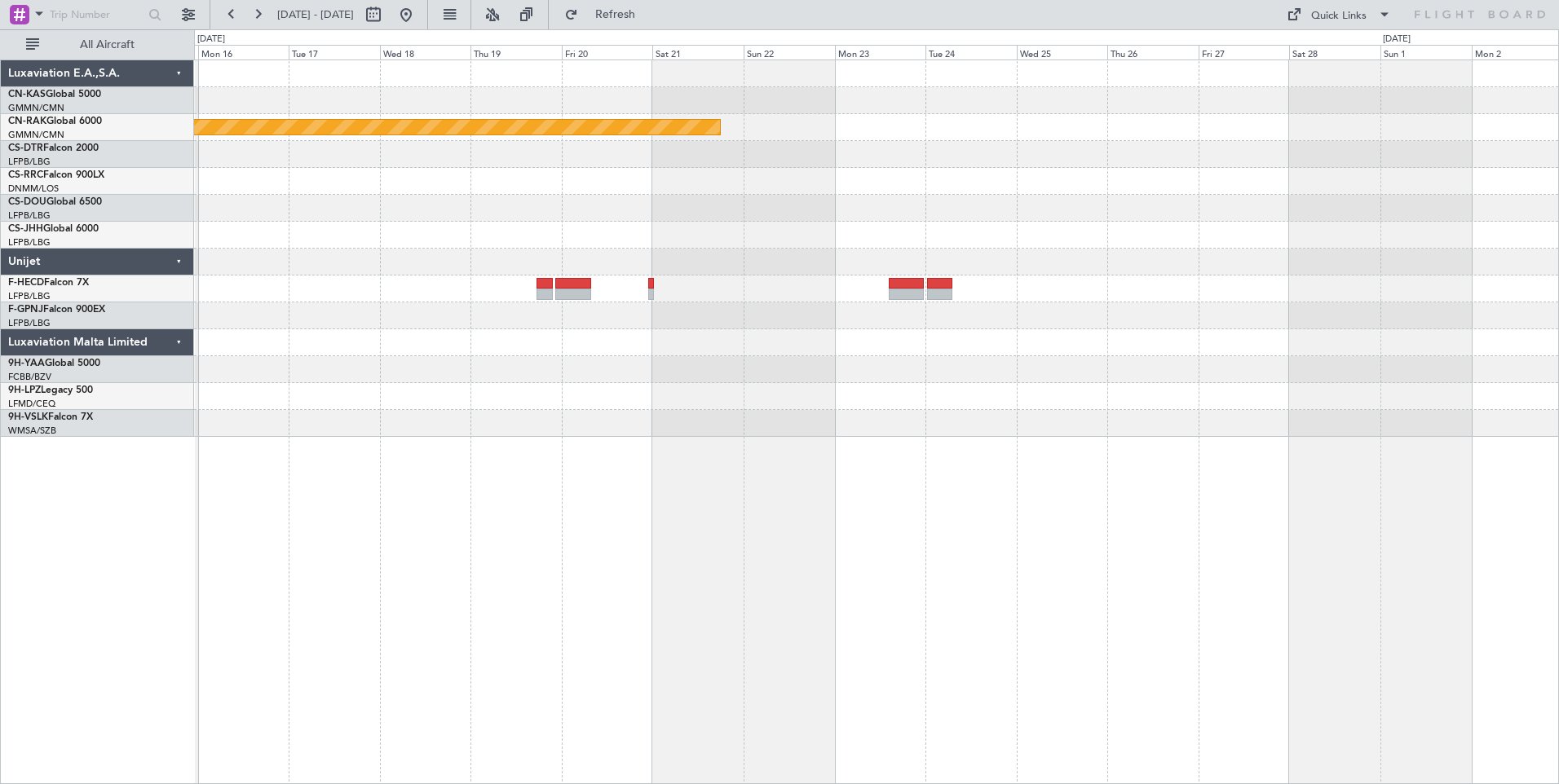
click at [279, 246] on div at bounding box center [876, 235] width 1364 height 27
click at [419, 20] on button at bounding box center [406, 15] width 26 height 26
